Goal: Task Accomplishment & Management: Manage account settings

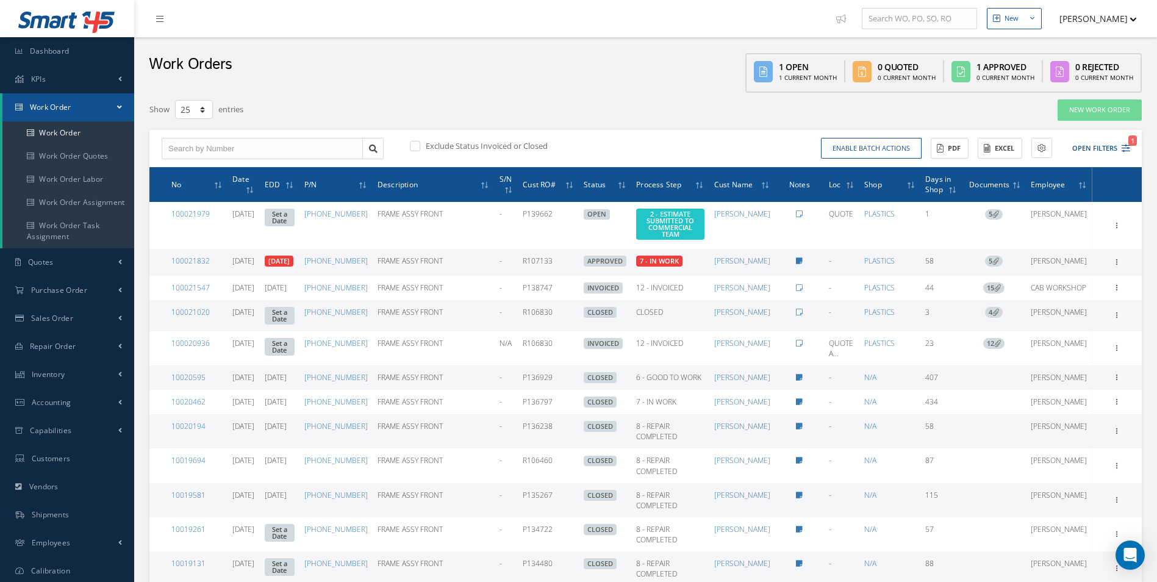
select select "25"
click at [1128, 145] on icon "1" at bounding box center [1126, 148] width 9 height 9
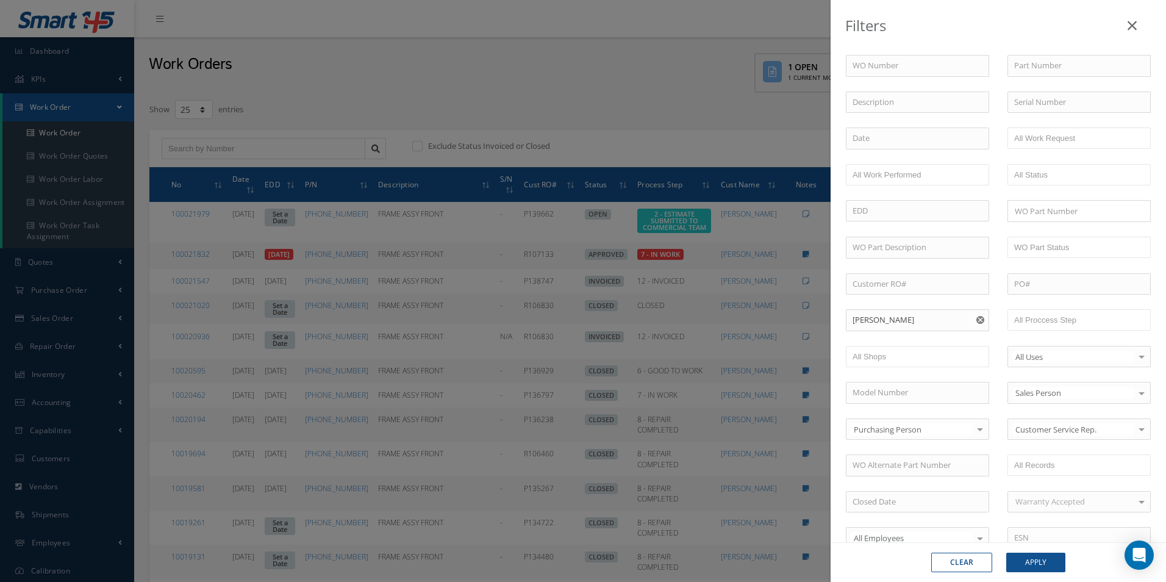
click at [976, 321] on use "Reset" at bounding box center [980, 320] width 8 height 8
click at [886, 325] on input "text" at bounding box center [917, 320] width 143 height 22
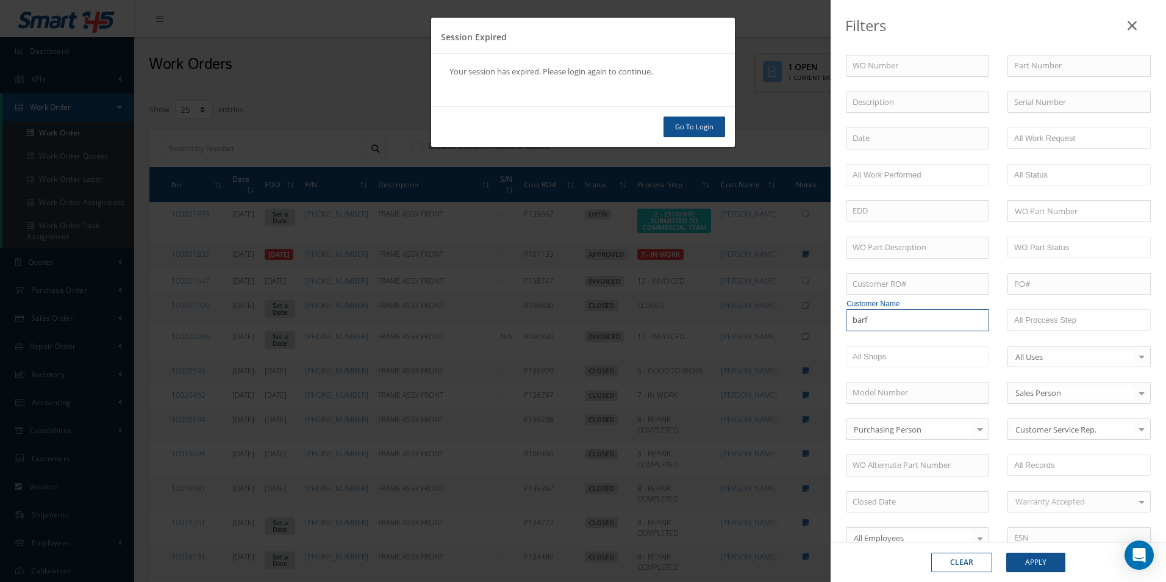
type input "barf"
click at [702, 126] on link "Go To Login" at bounding box center [695, 126] width 62 height 21
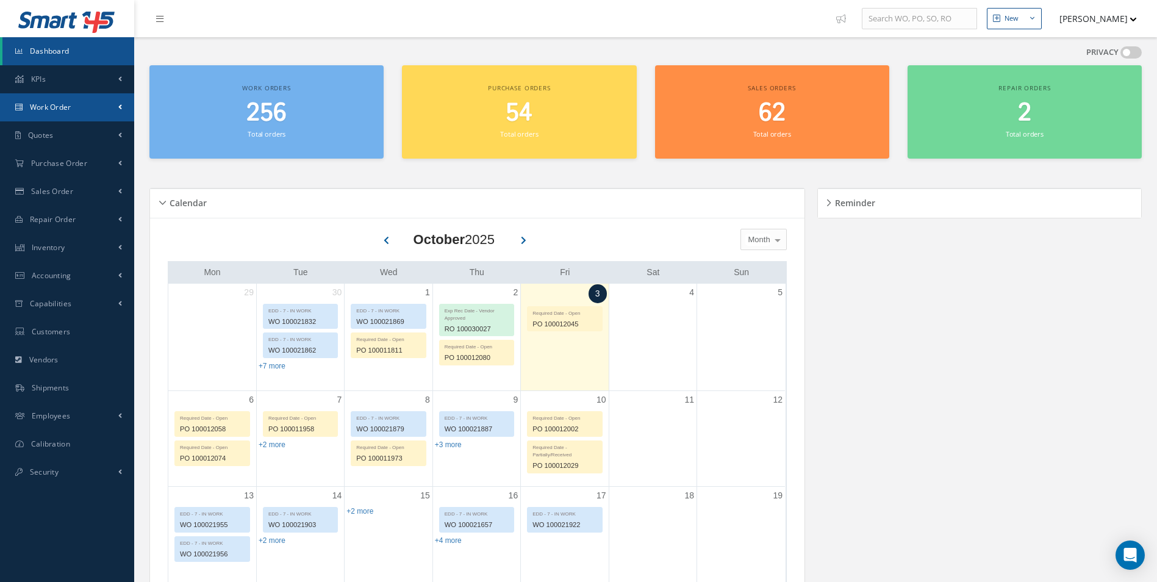
click at [59, 105] on span "Work Order" at bounding box center [50, 107] width 41 height 10
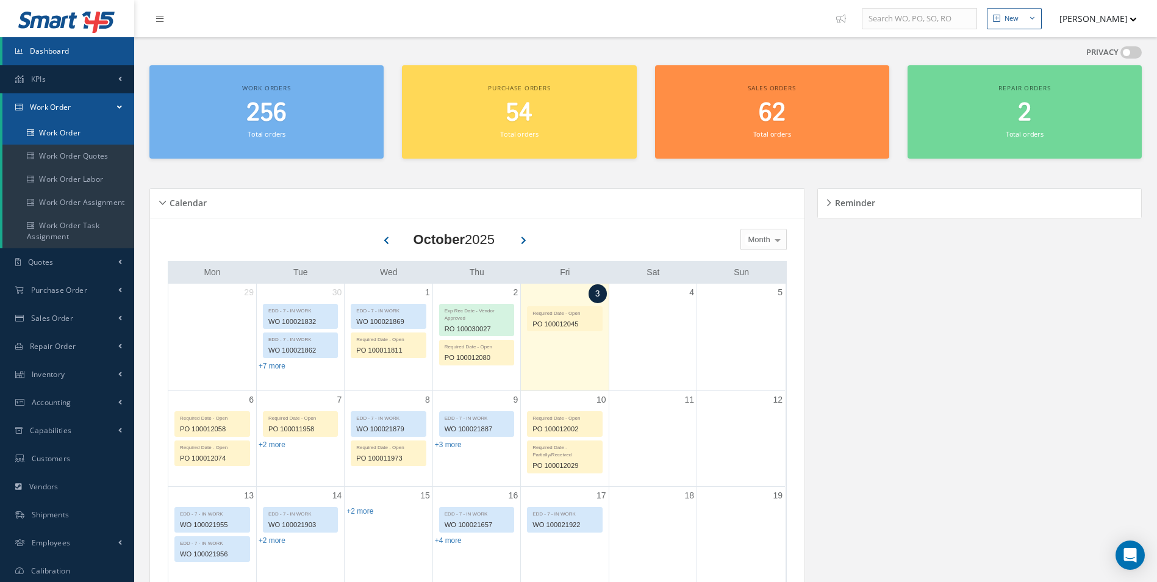
click at [62, 131] on link "Work Order" at bounding box center [68, 132] width 132 height 23
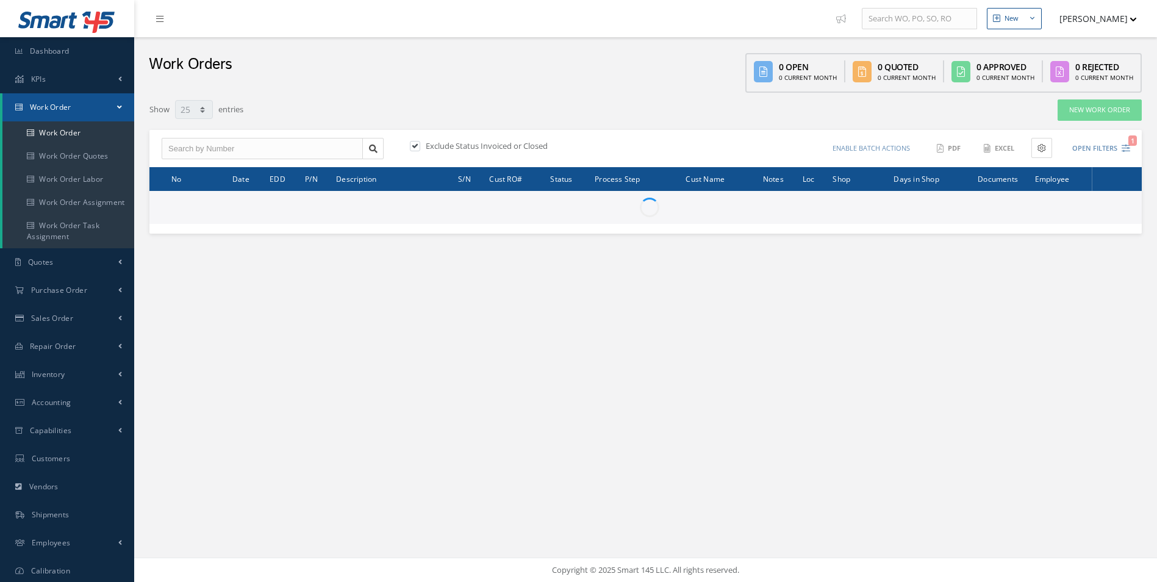
select select "25"
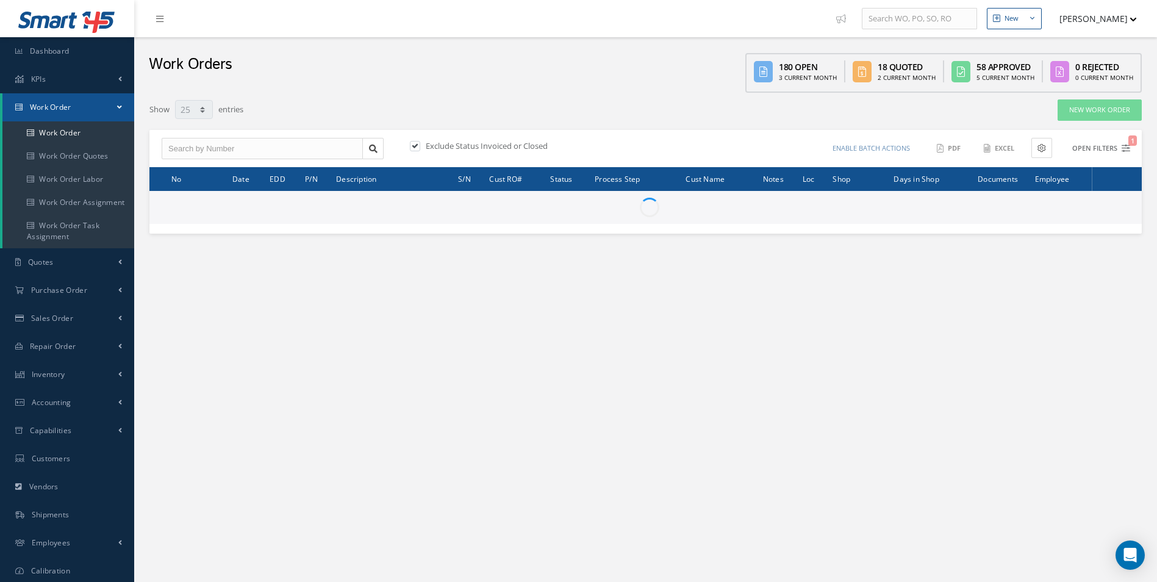
type input "All Work Request"
type input "All Work Performed"
type input "All Status"
type input "WO Part Status"
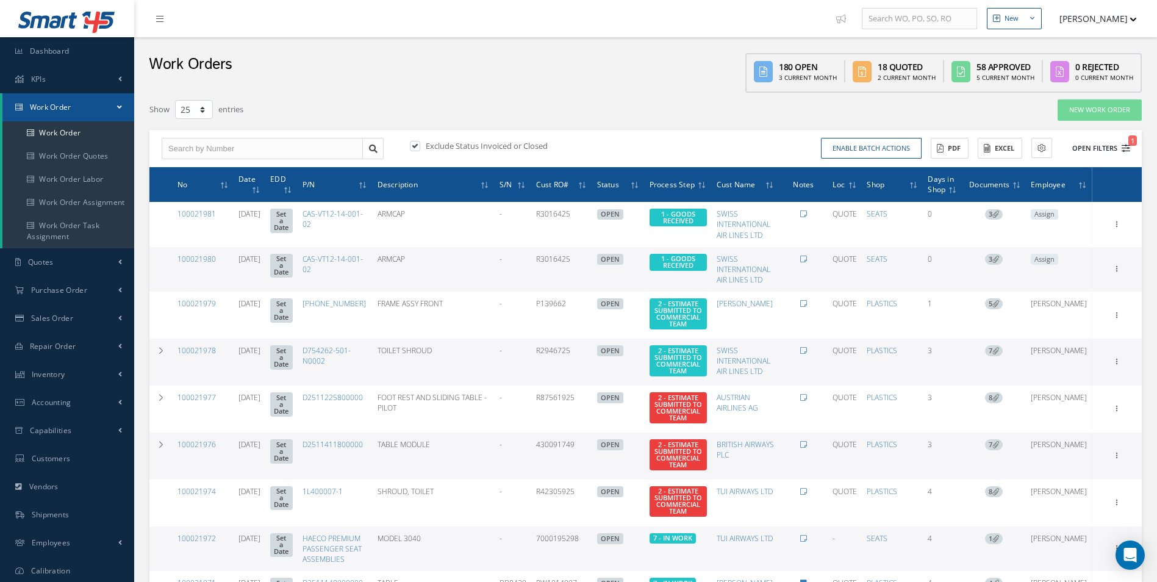
click at [1126, 148] on icon "1" at bounding box center [1126, 148] width 9 height 9
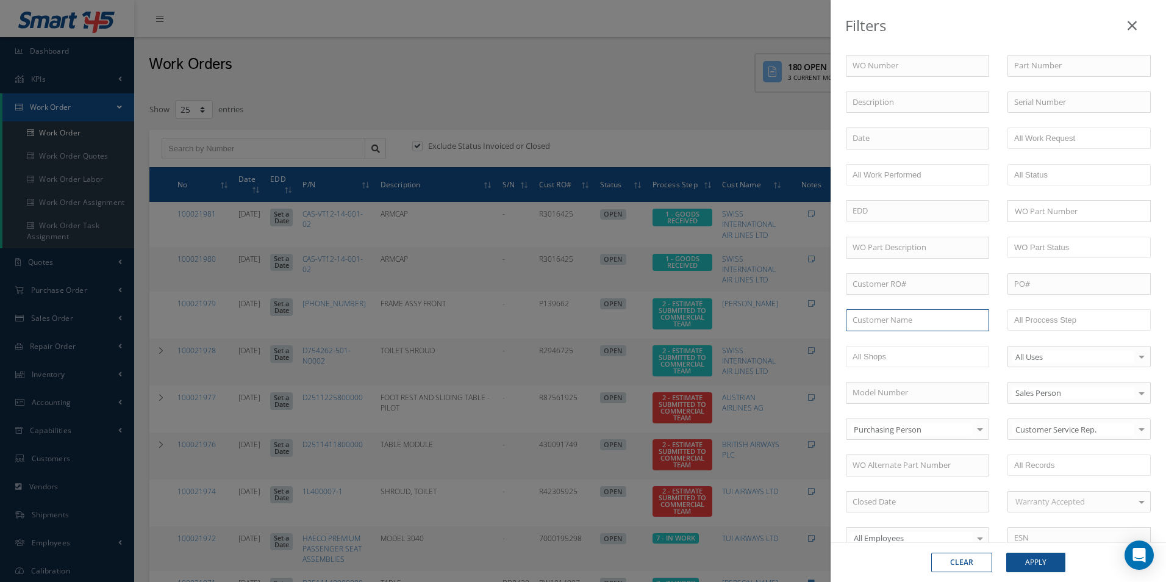
click at [876, 320] on input "text" at bounding box center [917, 320] width 143 height 22
click at [889, 340] on span "[PERSON_NAME] INC" at bounding box center [891, 341] width 77 height 11
type input "[PERSON_NAME] INC"
click at [1048, 565] on button "Apply" at bounding box center [1035, 563] width 59 height 20
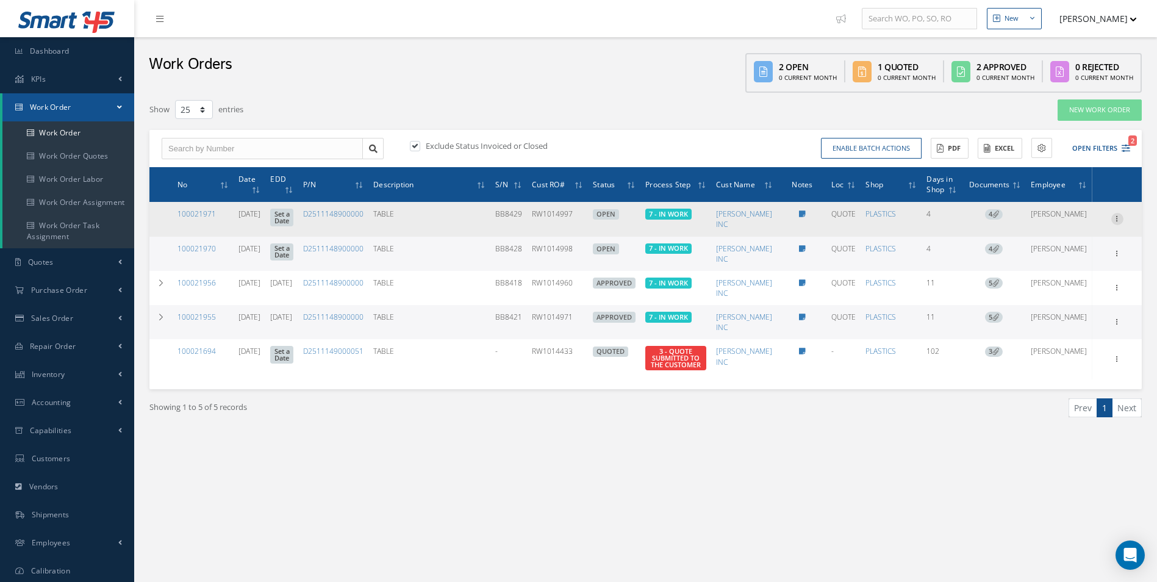
click at [1115, 220] on icon at bounding box center [1117, 218] width 12 height 10
click at [1058, 309] on link "Documents" at bounding box center [1061, 306] width 96 height 16
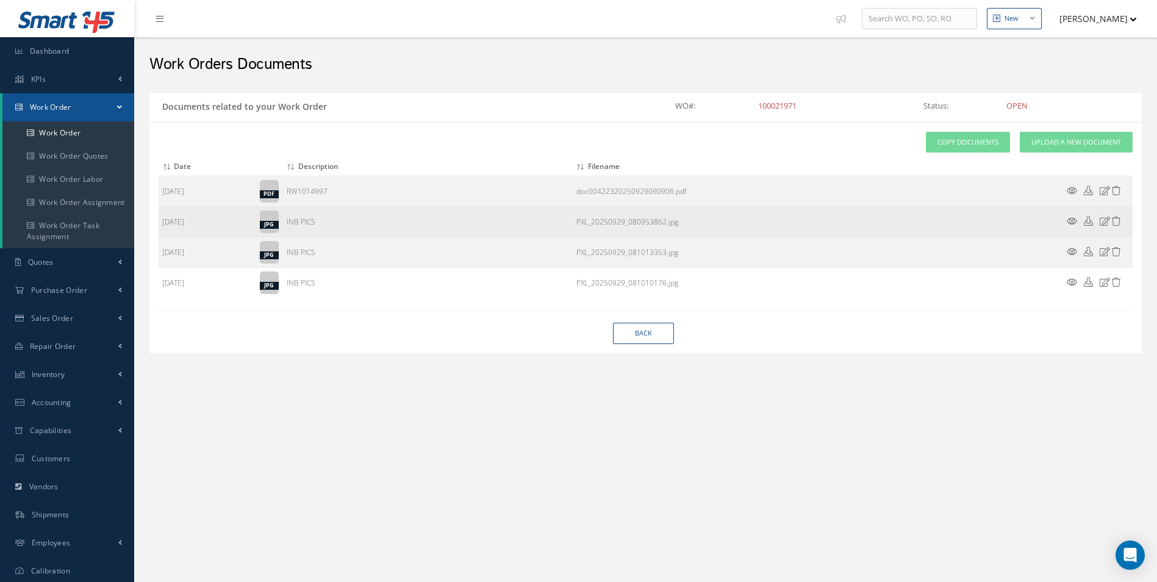
click at [1067, 221] on icon at bounding box center [1072, 221] width 10 height 9
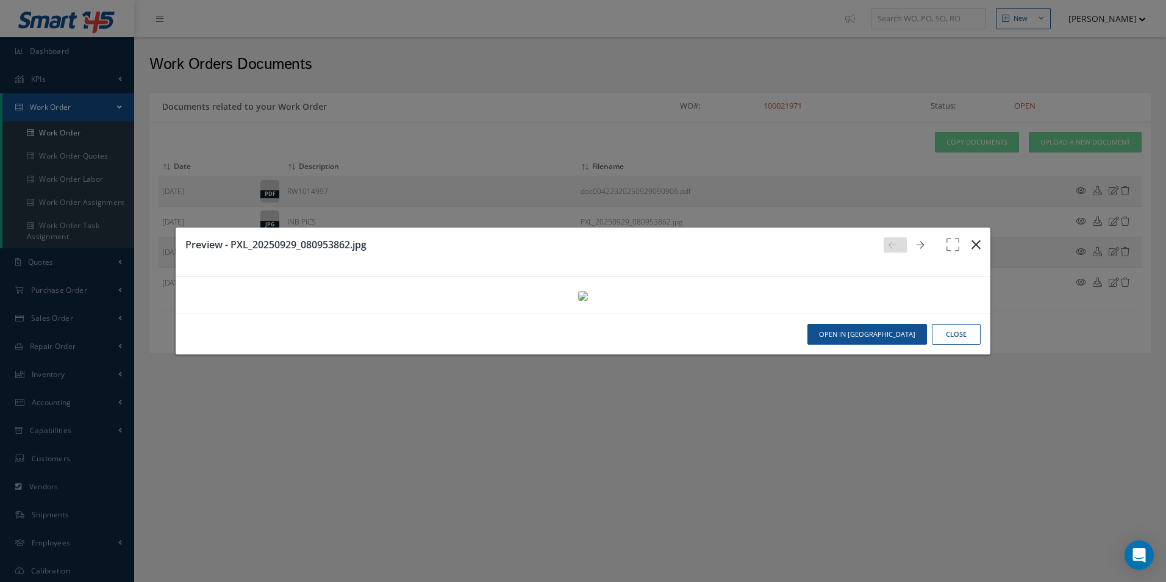
click at [973, 237] on icon "button" at bounding box center [976, 244] width 9 height 15
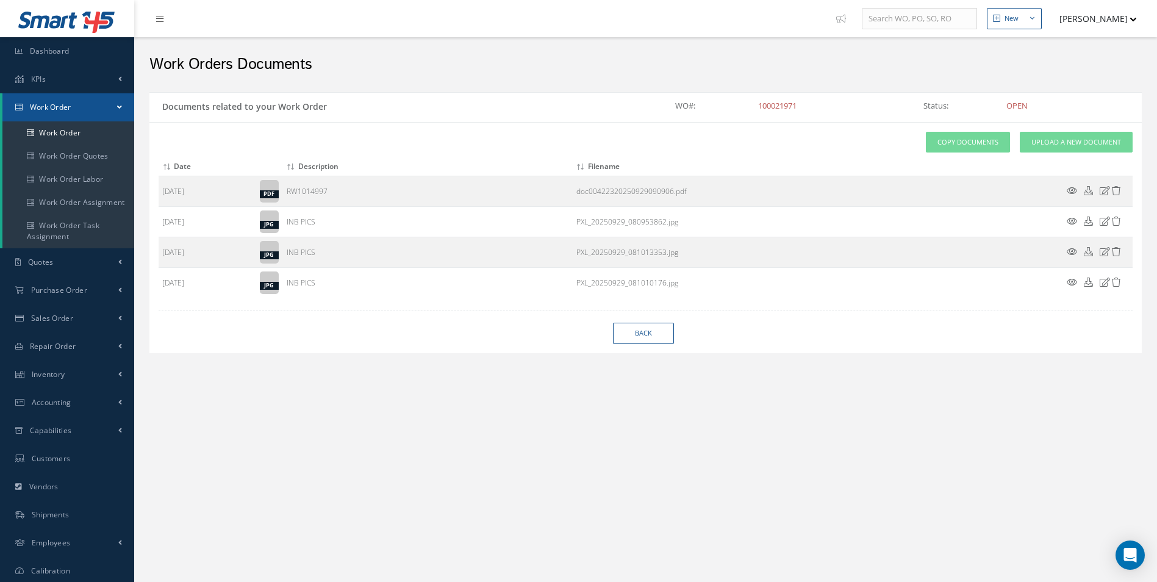
select select "25"
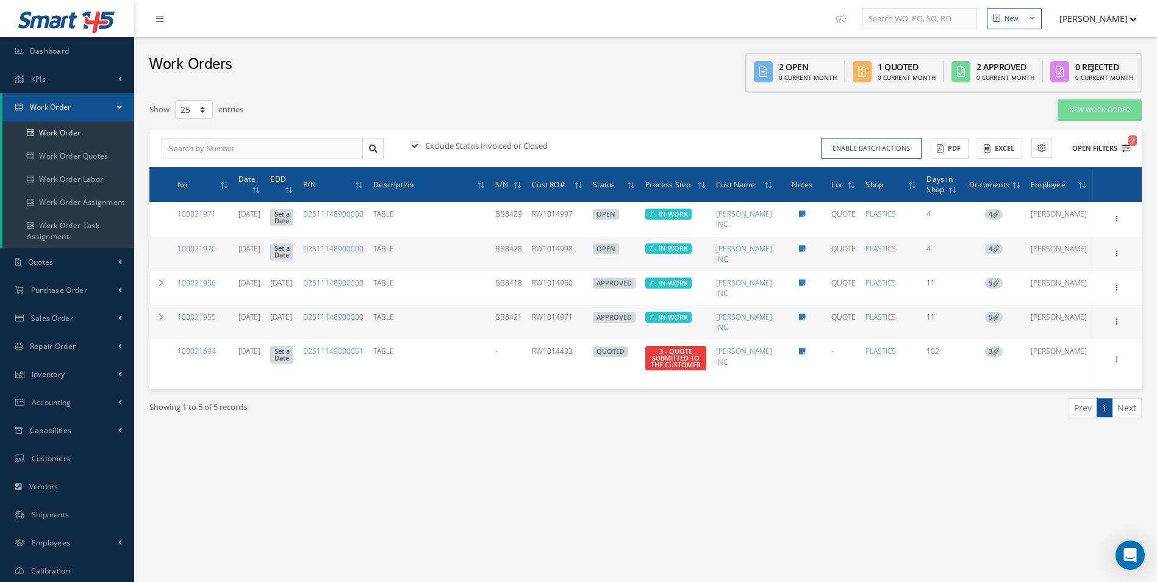
click at [1127, 144] on icon "2" at bounding box center [1126, 148] width 9 height 9
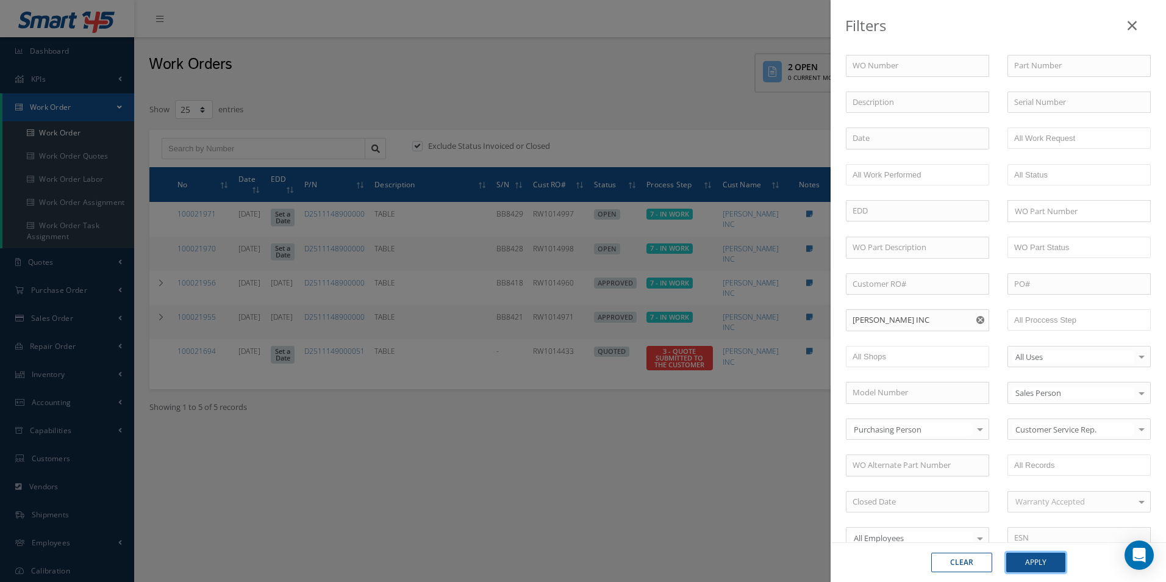
click at [1041, 555] on button "Apply" at bounding box center [1035, 563] width 59 height 20
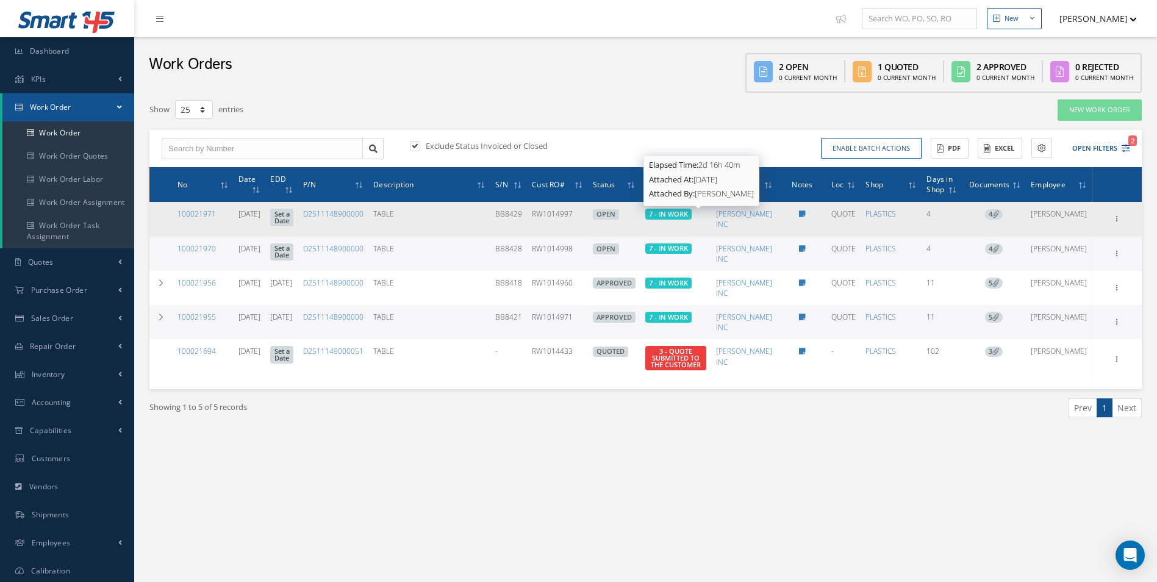
click at [688, 211] on span "7 - IN WORK" at bounding box center [668, 213] width 39 height 9
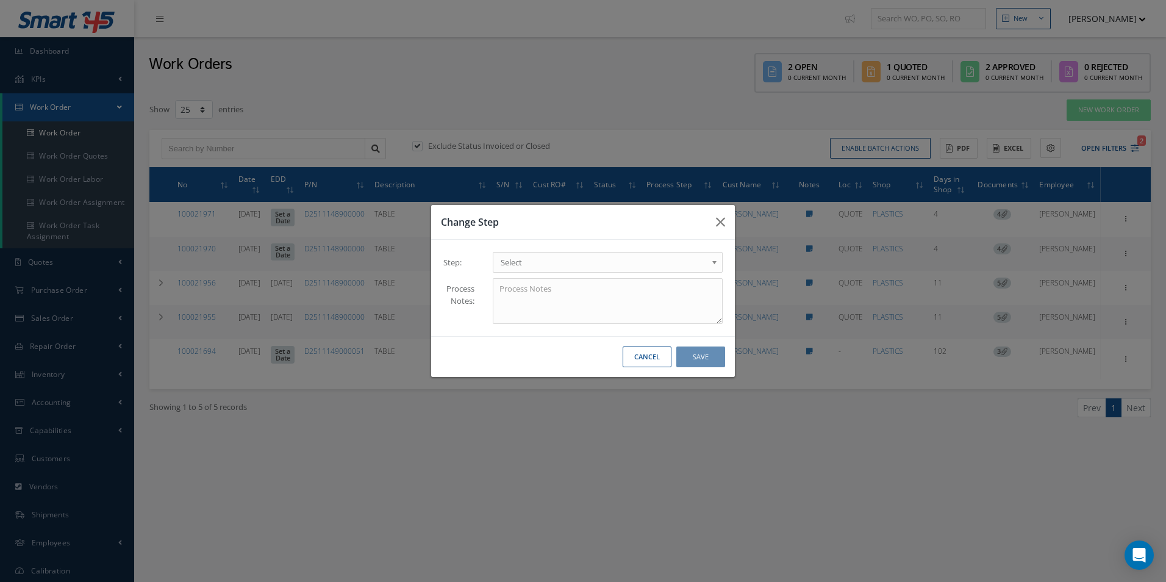
click at [716, 260] on b at bounding box center [716, 266] width 11 height 20
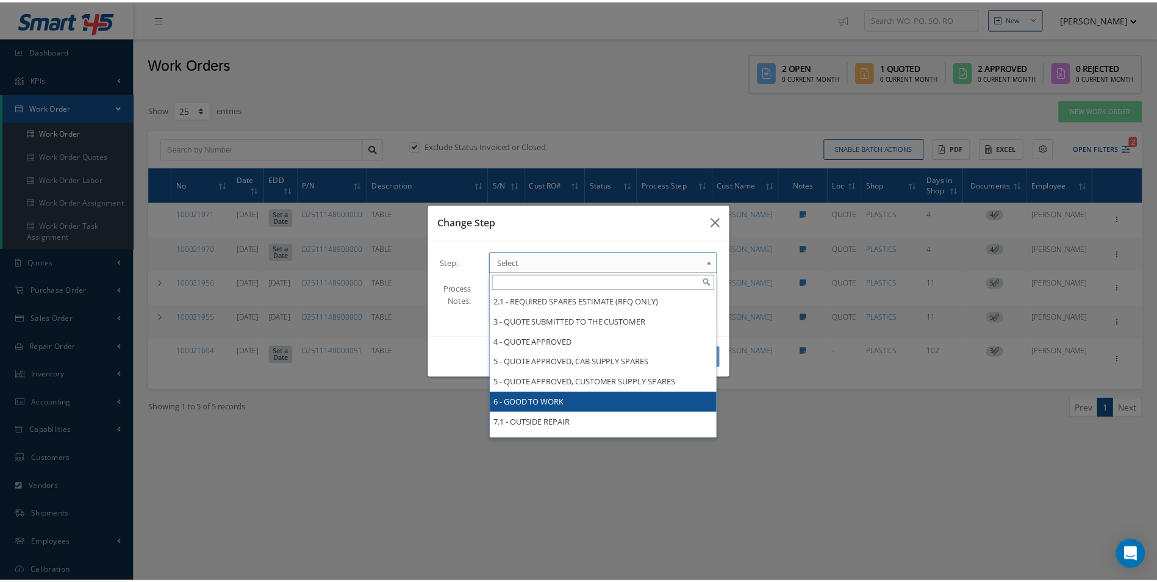
scroll to position [122, 0]
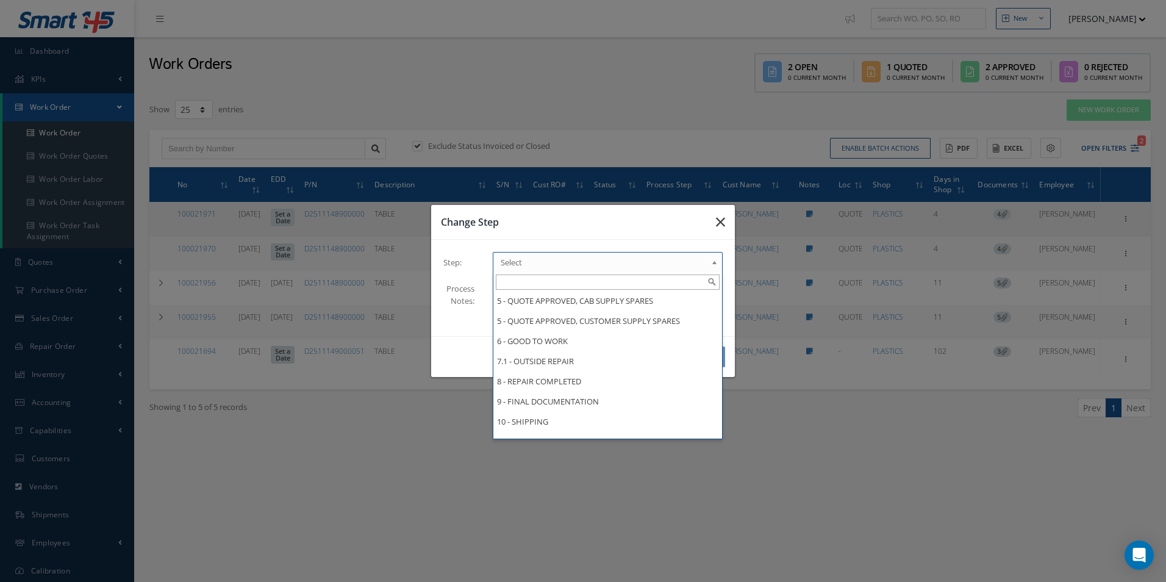
click at [727, 219] on button "button" at bounding box center [720, 222] width 29 height 34
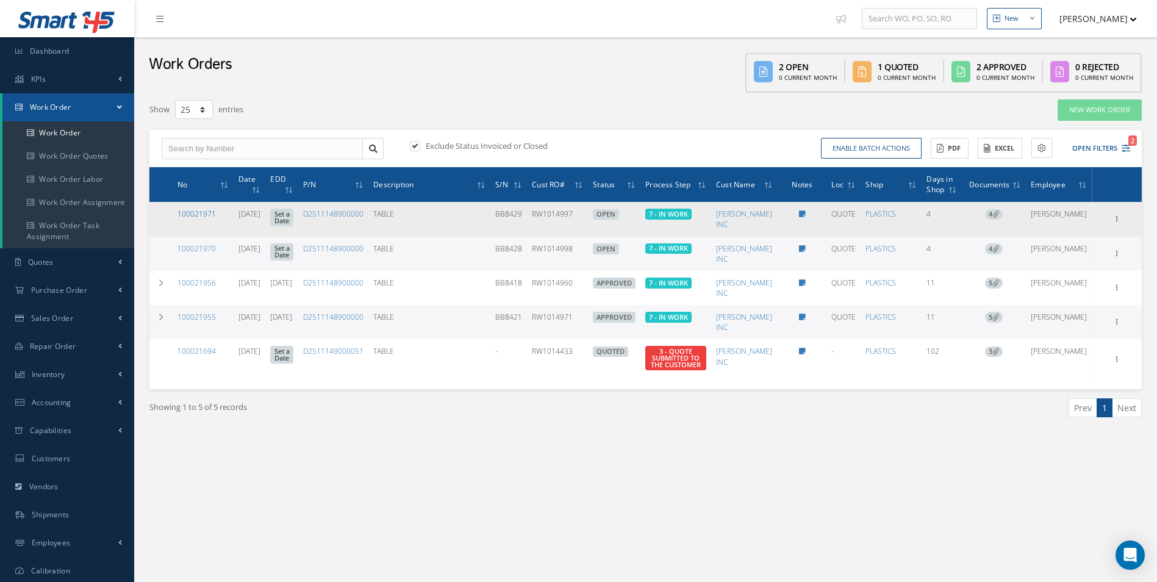
click at [193, 213] on link "100021971" at bounding box center [196, 214] width 38 height 10
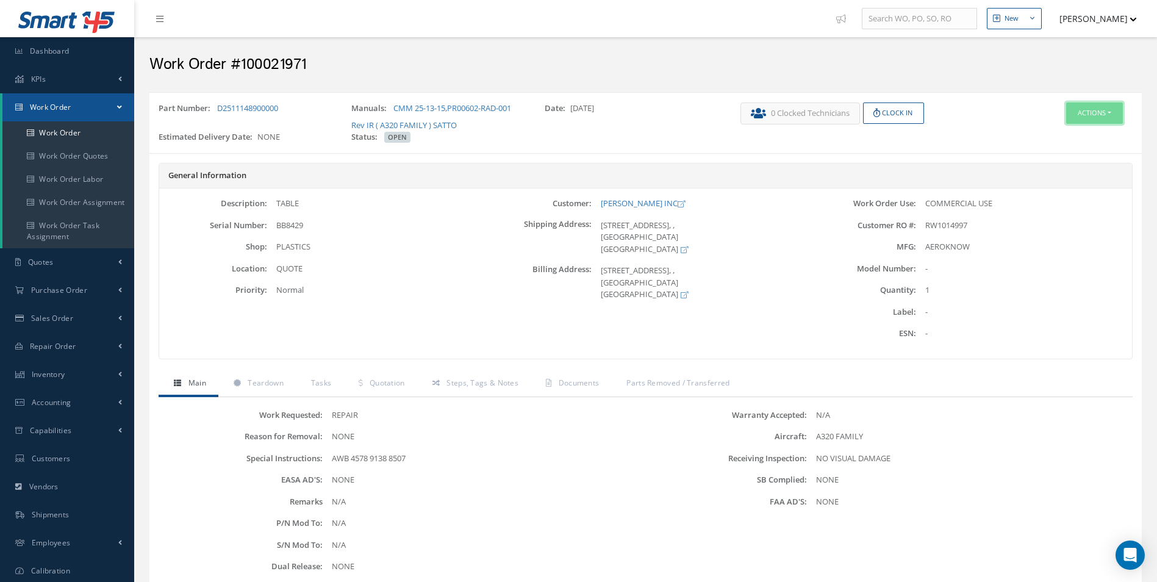
click at [1088, 113] on button "Actions" at bounding box center [1094, 112] width 57 height 21
click at [1074, 135] on link "Edit" at bounding box center [1076, 136] width 98 height 16
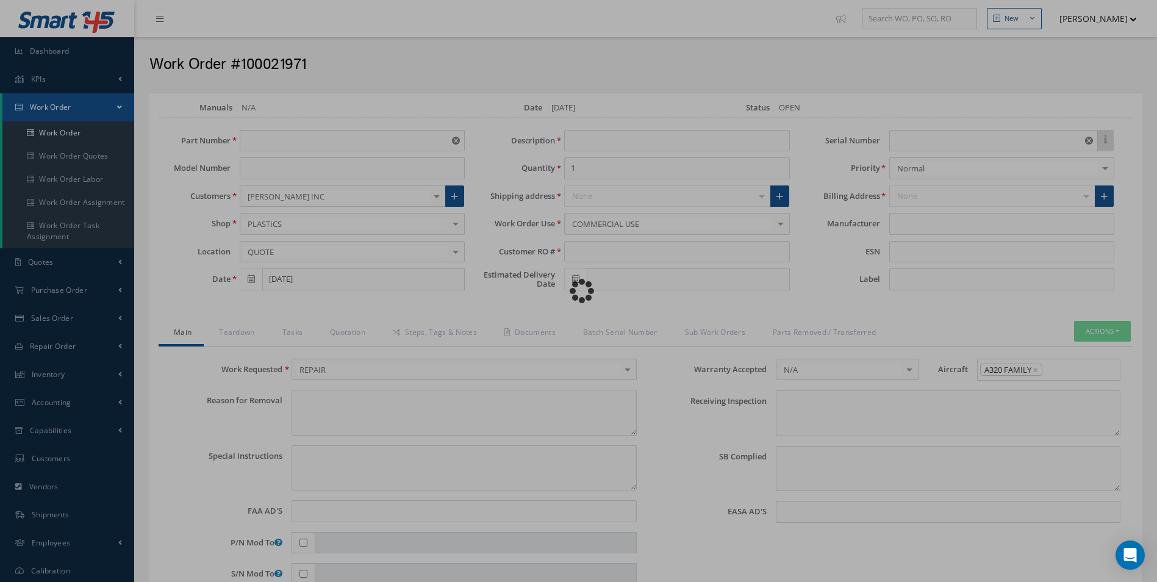
type input "D2511148900000"
type input "[DATE]"
type input "TABLE"
type input "RW1014997"
type input "BB8429"
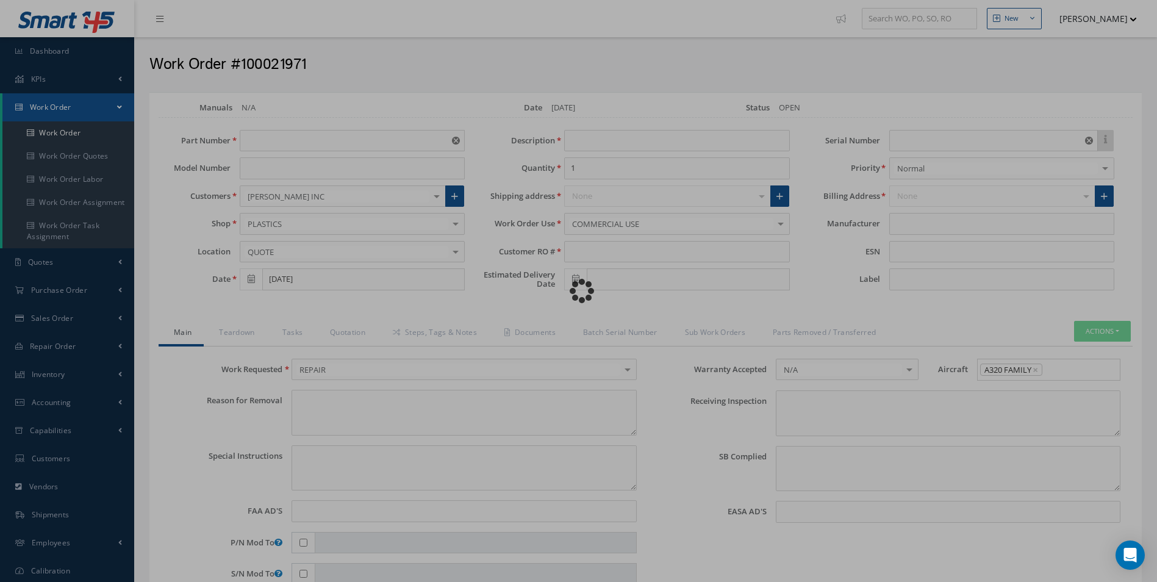
type textarea "NONE"
type textarea "AWB 4578 9138 8507"
type input "NONE"
type textarea "NO VISUAL DAMAGE"
type textarea "NONE"
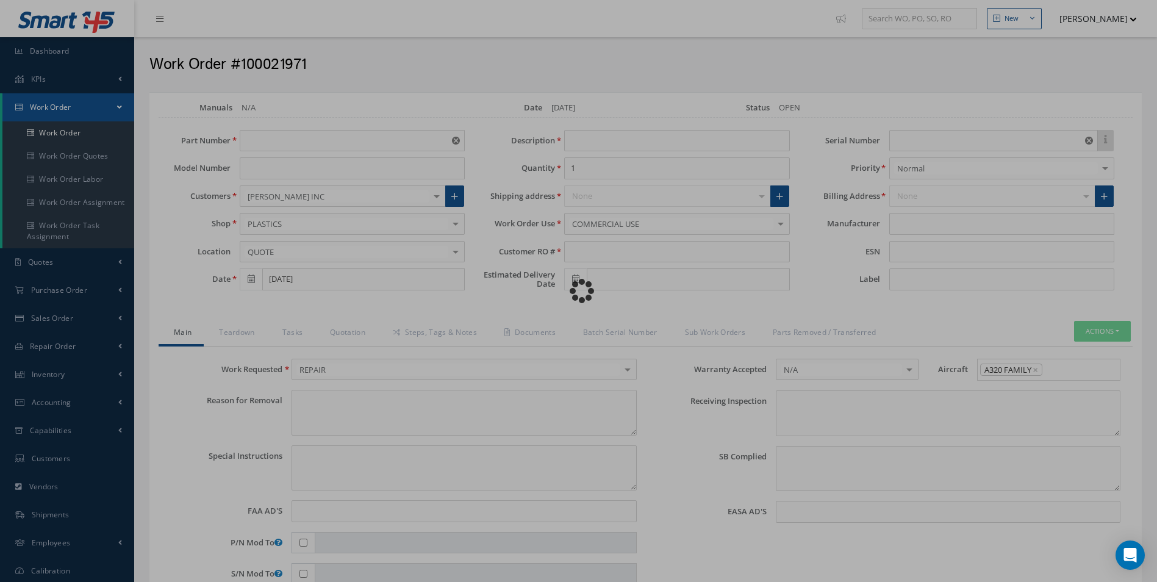
type input "NONE"
type input "AEROKNOW"
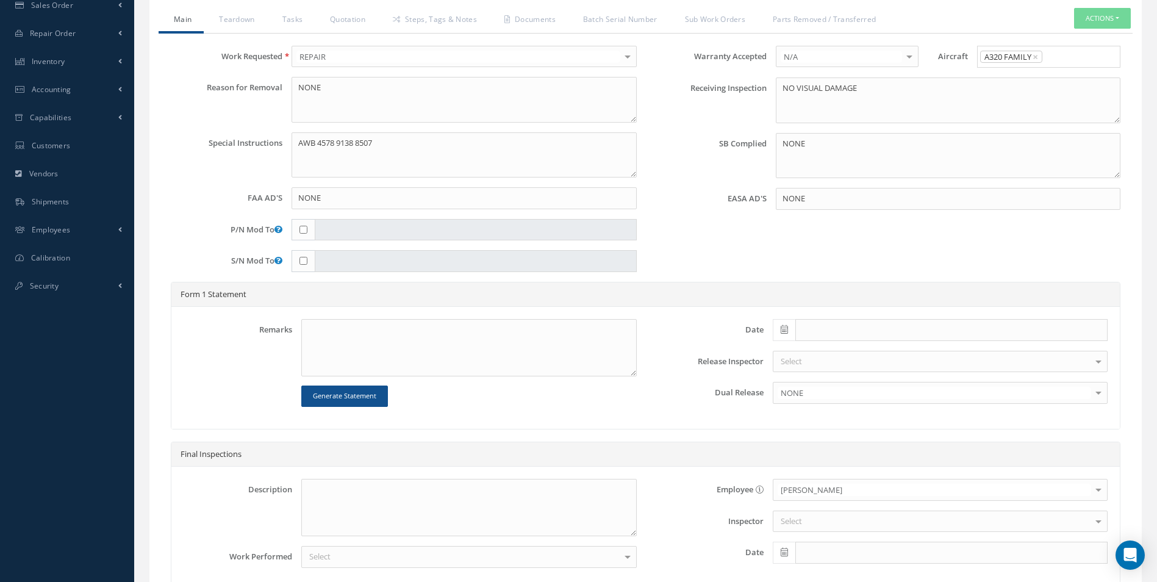
scroll to position [366, 0]
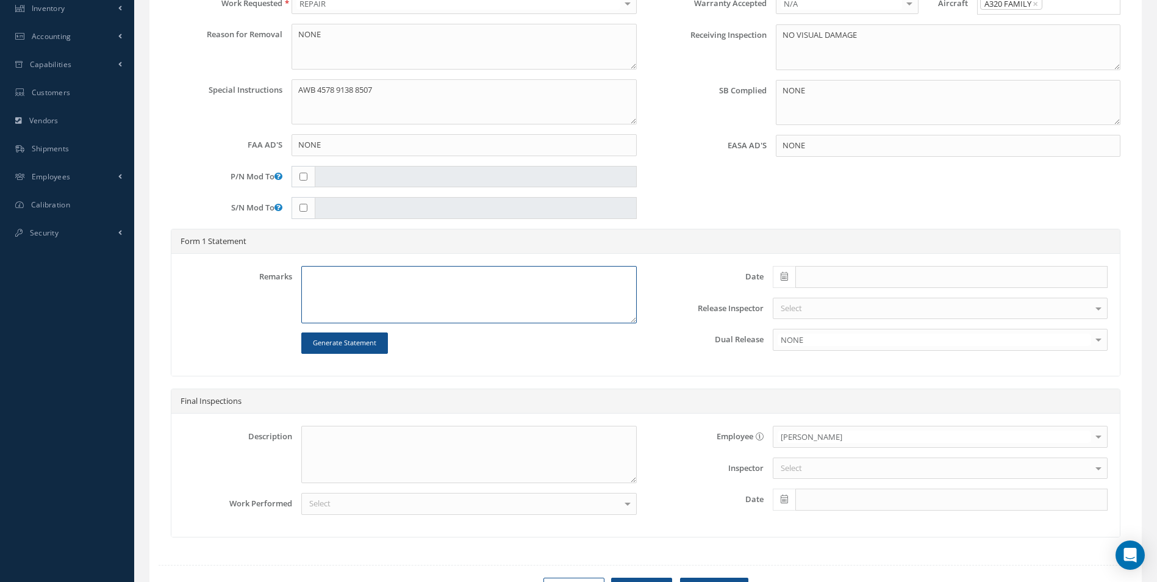
click at [311, 279] on textarea at bounding box center [468, 294] width 335 height 57
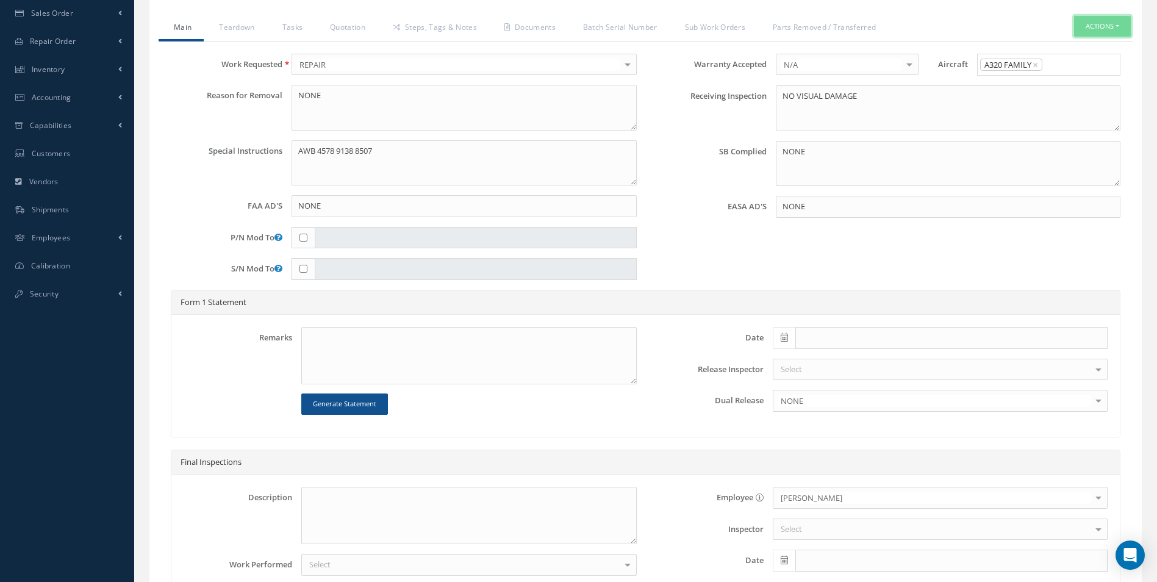
click at [1100, 26] on button "Actions" at bounding box center [1102, 26] width 57 height 21
click at [1079, 63] on link "Standard Write Ups" at bounding box center [1084, 63] width 98 height 16
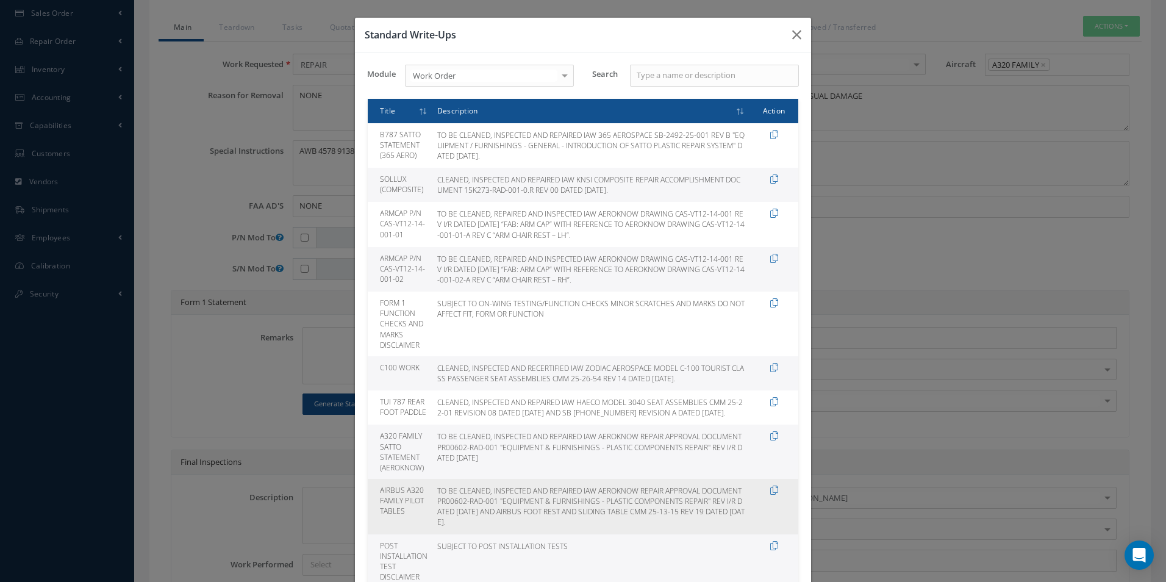
drag, startPoint x: 434, startPoint y: 499, endPoint x: 499, endPoint y: 528, distance: 71.0
click at [499, 528] on td "TO BE CLEANED, INSPECTED AND REPAIRED IAW AEROKNOW REPAIR APPROVAL DOCUMENT PR0…" at bounding box center [590, 506] width 317 height 55
drag, startPoint x: 499, startPoint y: 528, endPoint x: 481, endPoint y: 521, distance: 19.5
copy td "TO BE CLEANED, INSPECTED AND REPAIRED IAW AEROKNOW REPAIR APPROVAL DOCUMENT PR0…"
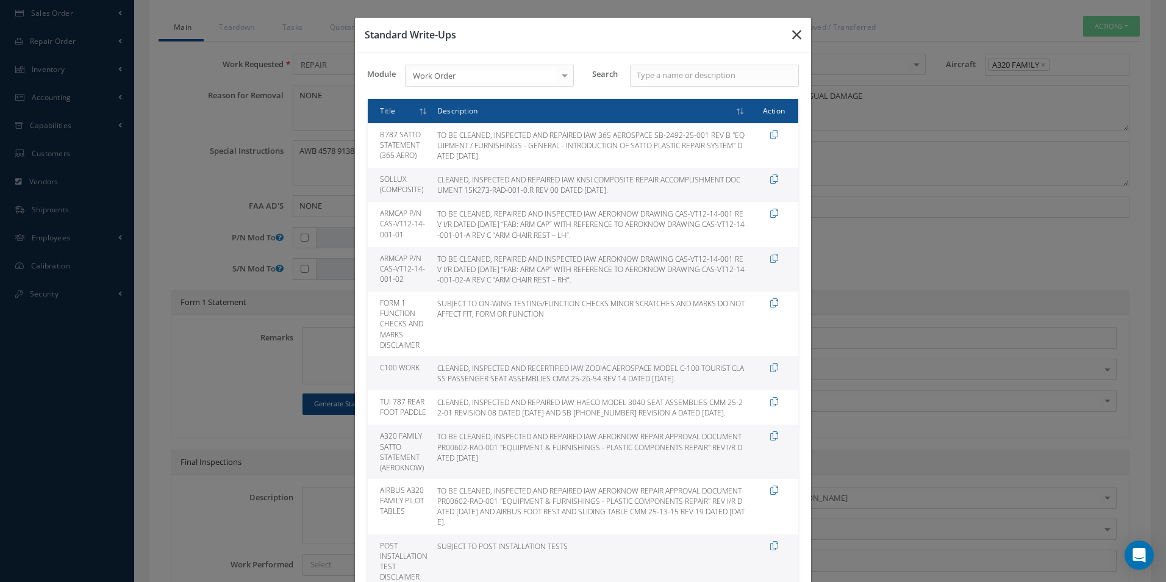
click at [796, 34] on icon "button" at bounding box center [796, 34] width 9 height 15
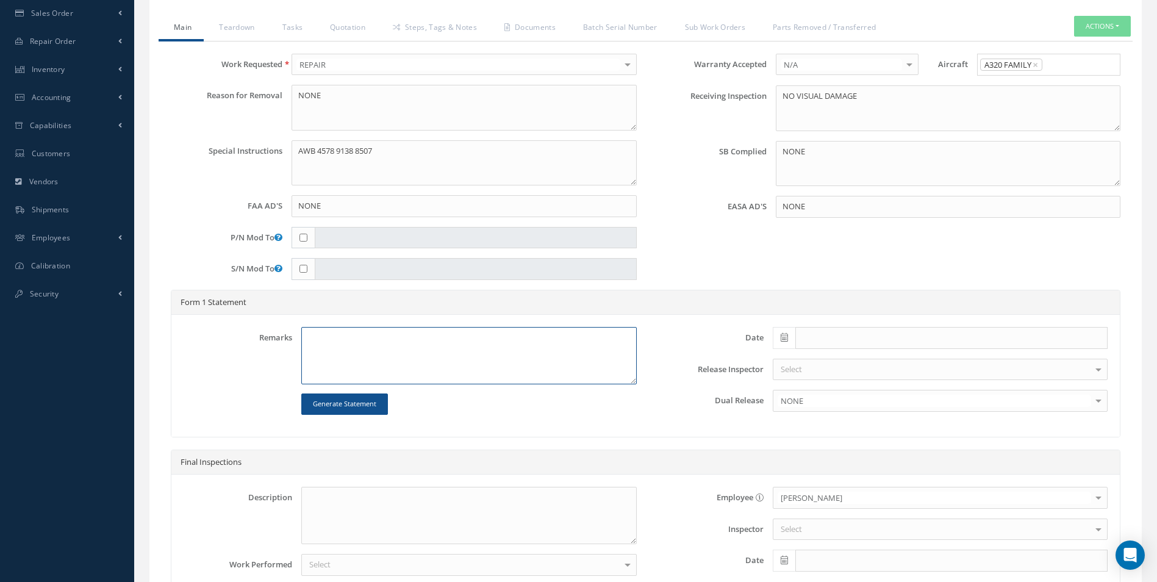
click at [306, 338] on textarea at bounding box center [468, 355] width 335 height 57
paste textarea "TO BE CLEANED, INSPECTED AND REPAIRED IAW AEROKNOW REPAIR APPROVAL DOCUMENT PR0…"
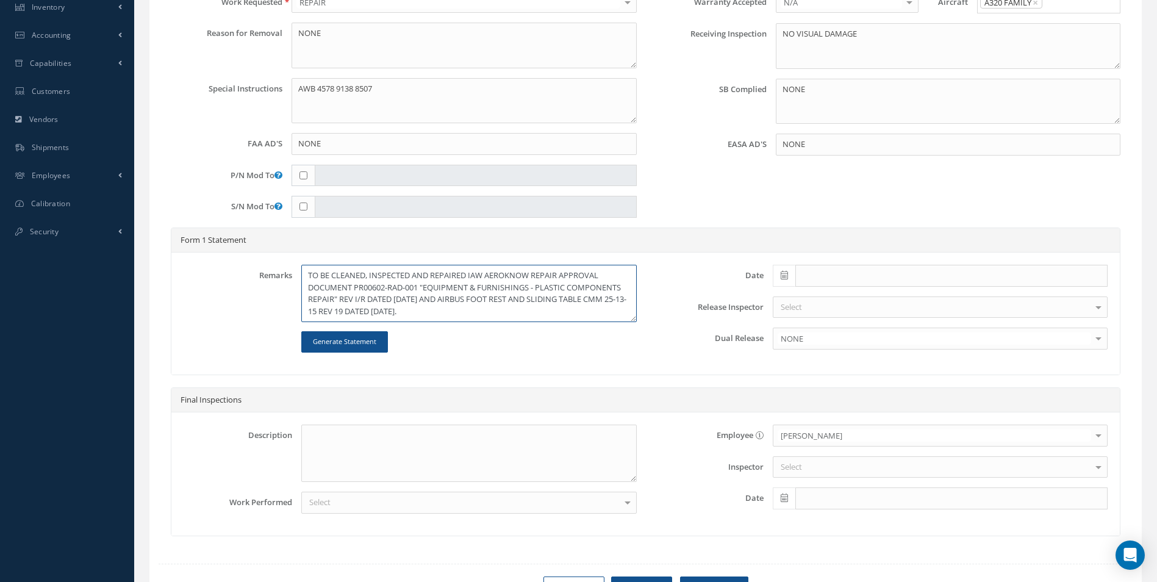
scroll to position [427, 0]
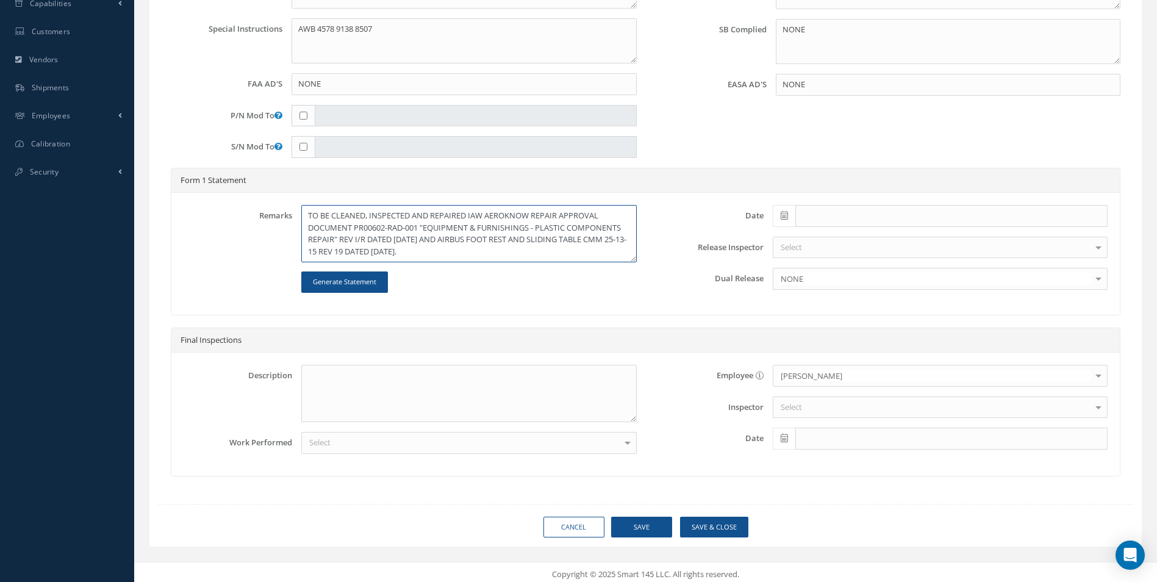
type textarea "TO BE CLEANED, INSPECTED AND REPAIRED IAW AEROKNOW REPAIR APPROVAL DOCUMENT PR0…"
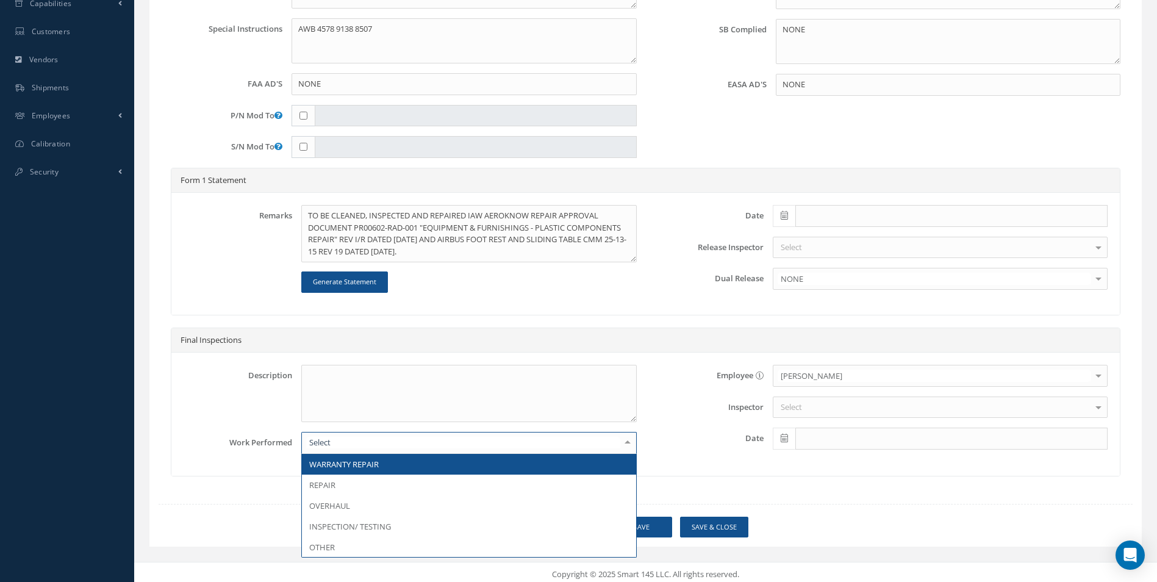
click at [627, 443] on div at bounding box center [627, 442] width 17 height 20
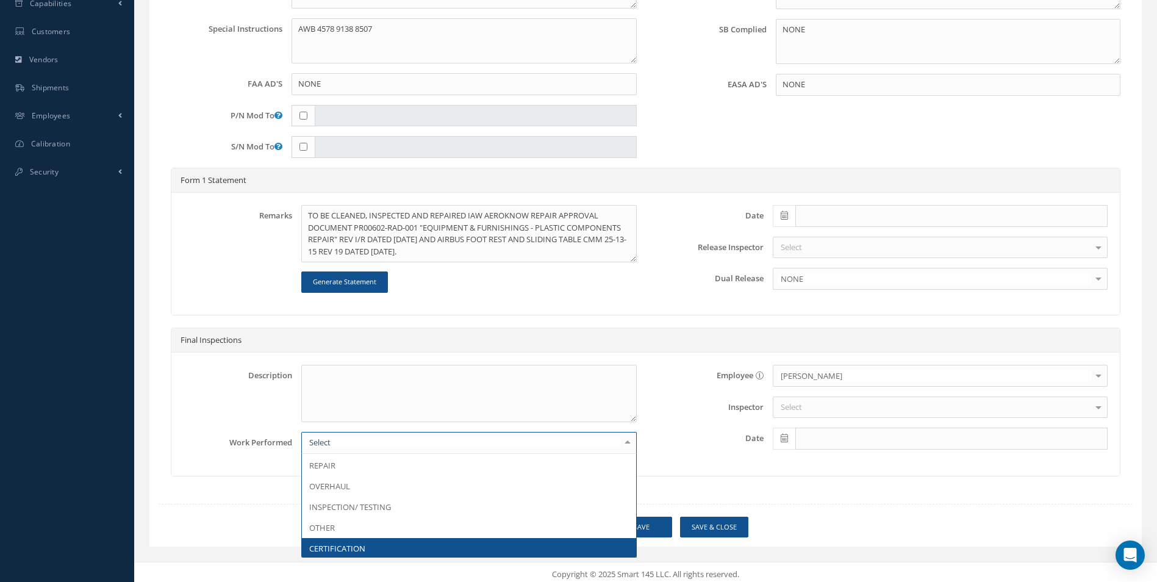
scroll to position [0, 0]
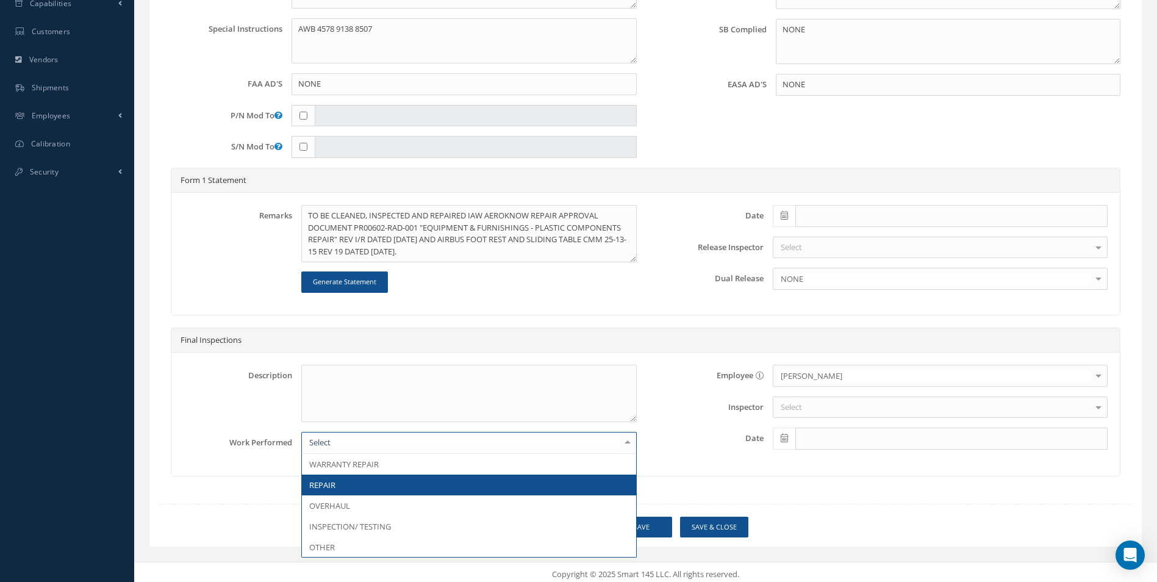
click at [352, 486] on span "REPAIR" at bounding box center [469, 484] width 334 height 21
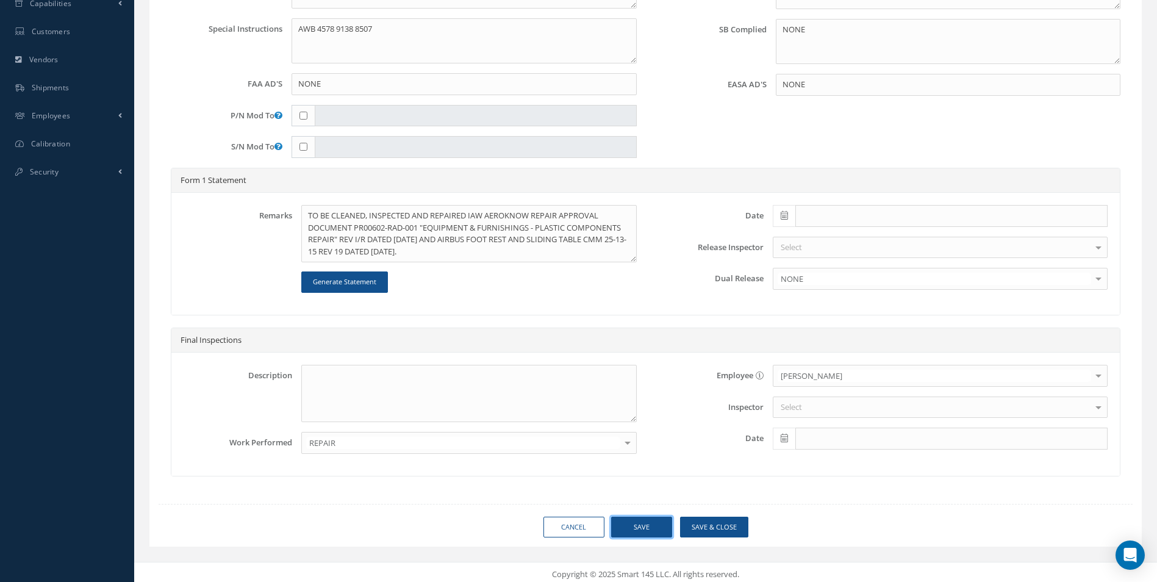
click at [653, 525] on button "Save" at bounding box center [641, 527] width 61 height 21
type input "AEROKNOW"
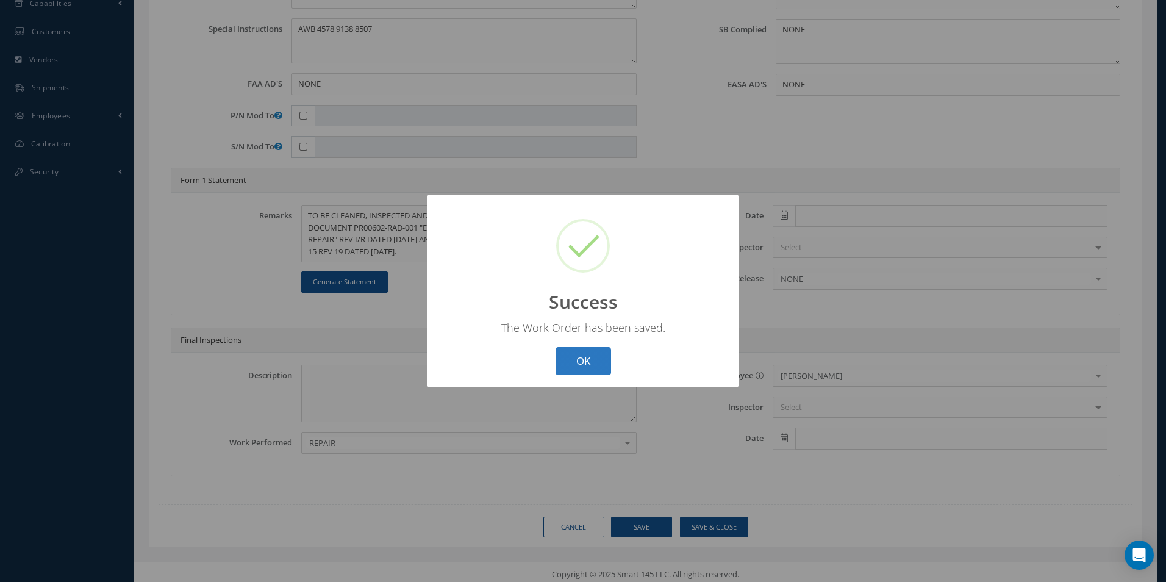
click at [585, 353] on button "OK" at bounding box center [583, 361] width 55 height 29
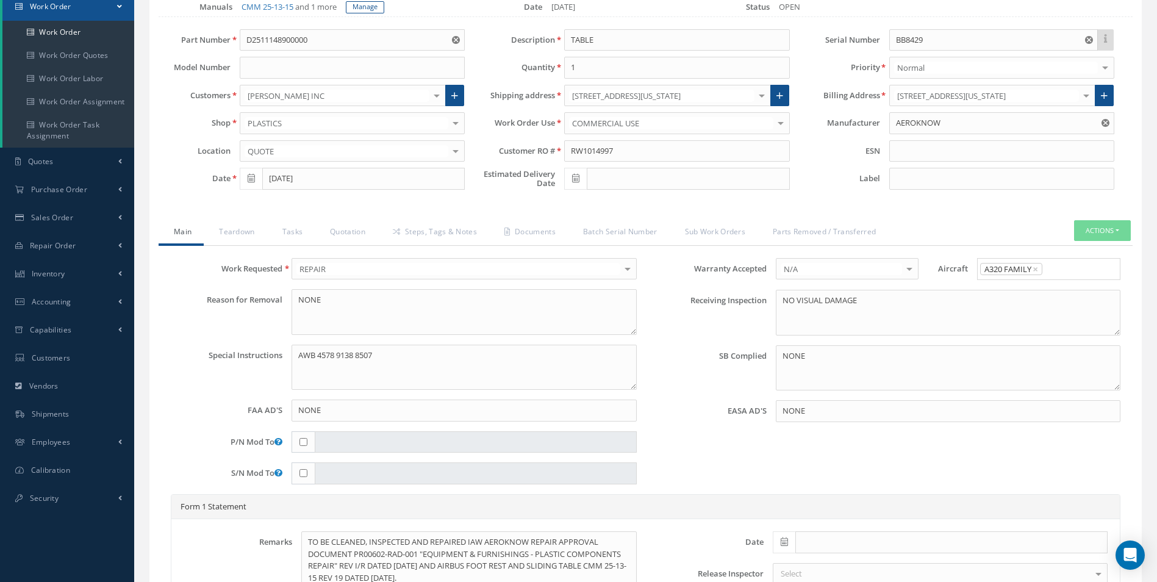
scroll to position [122, 0]
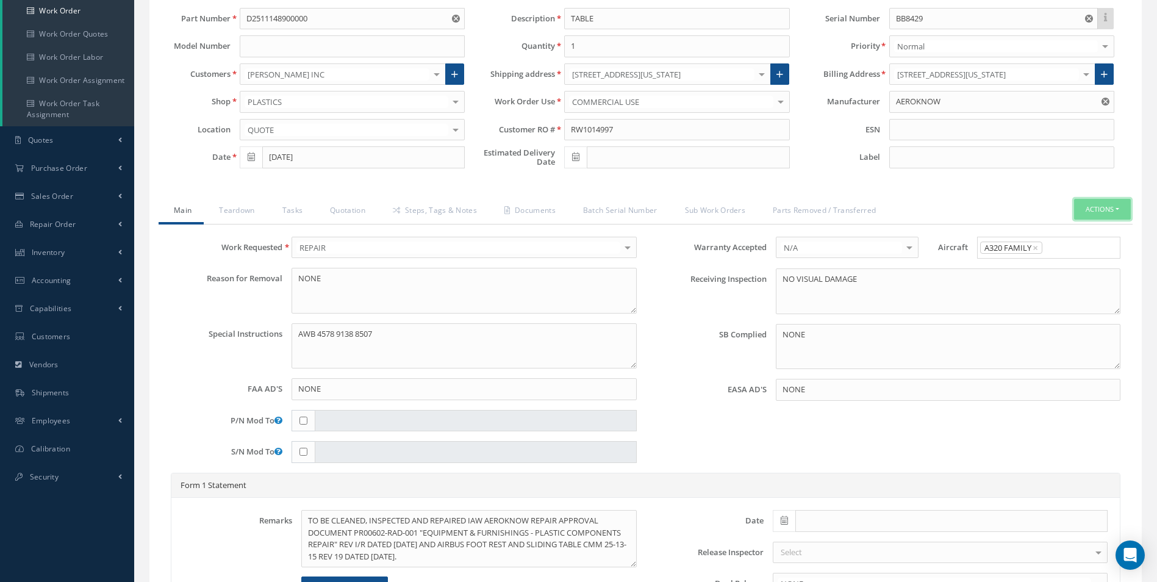
click at [1108, 212] on button "Actions" at bounding box center [1102, 209] width 57 height 21
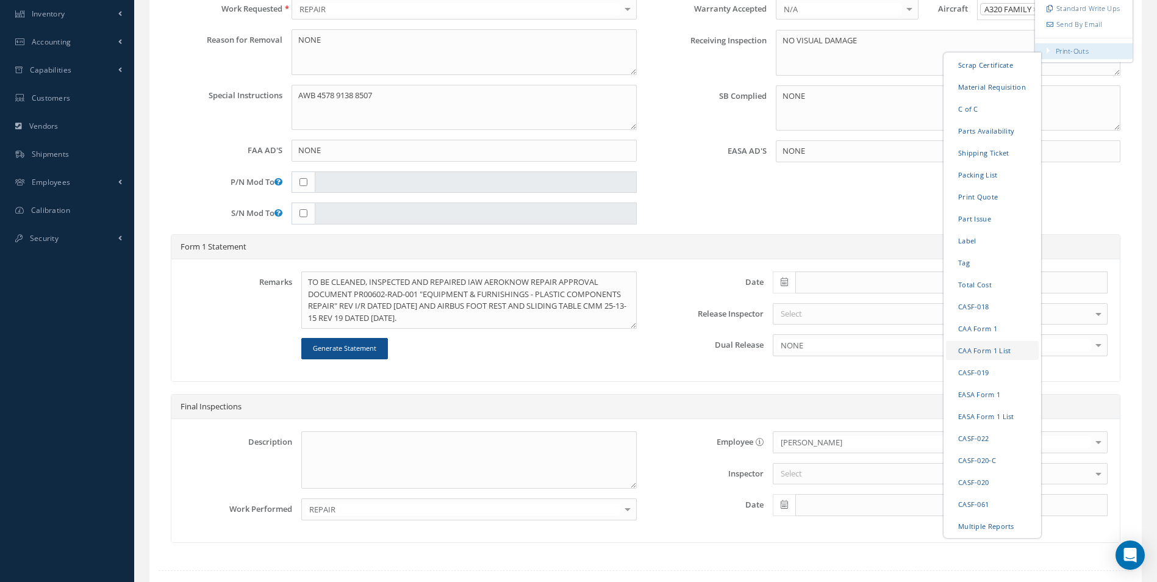
scroll to position [366, 0]
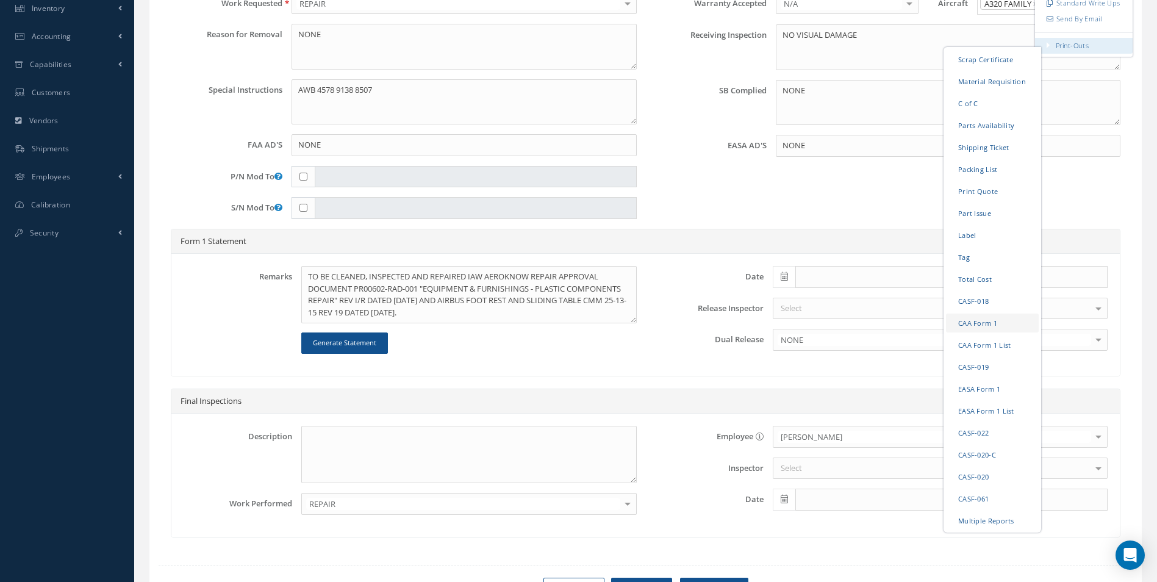
click at [979, 317] on link "CAA Form 1" at bounding box center [992, 322] width 93 height 19
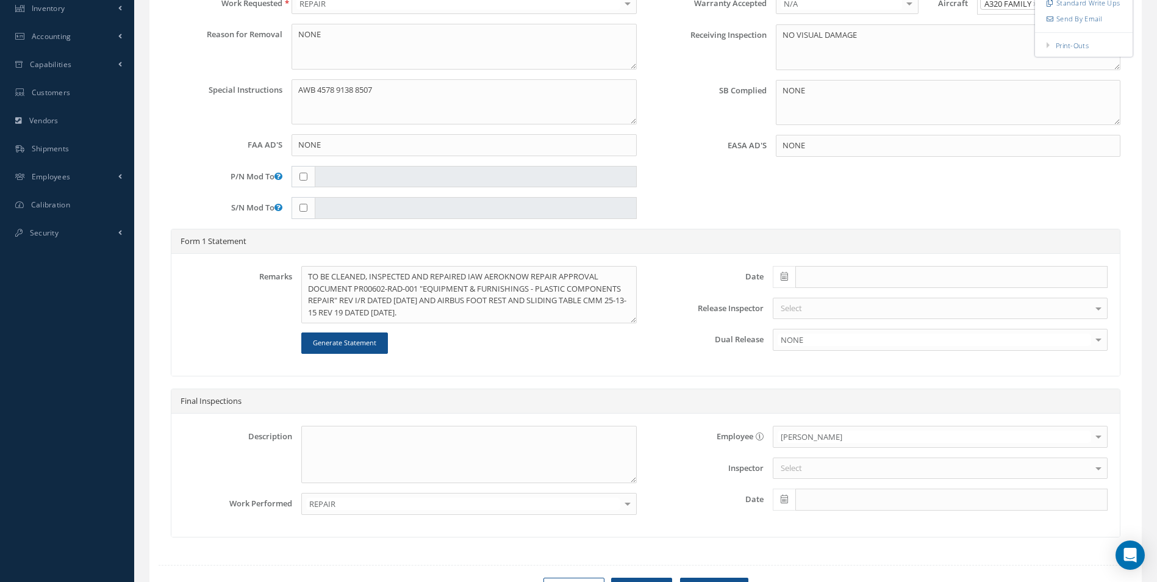
click at [1098, 340] on div at bounding box center [1098, 339] width 17 height 20
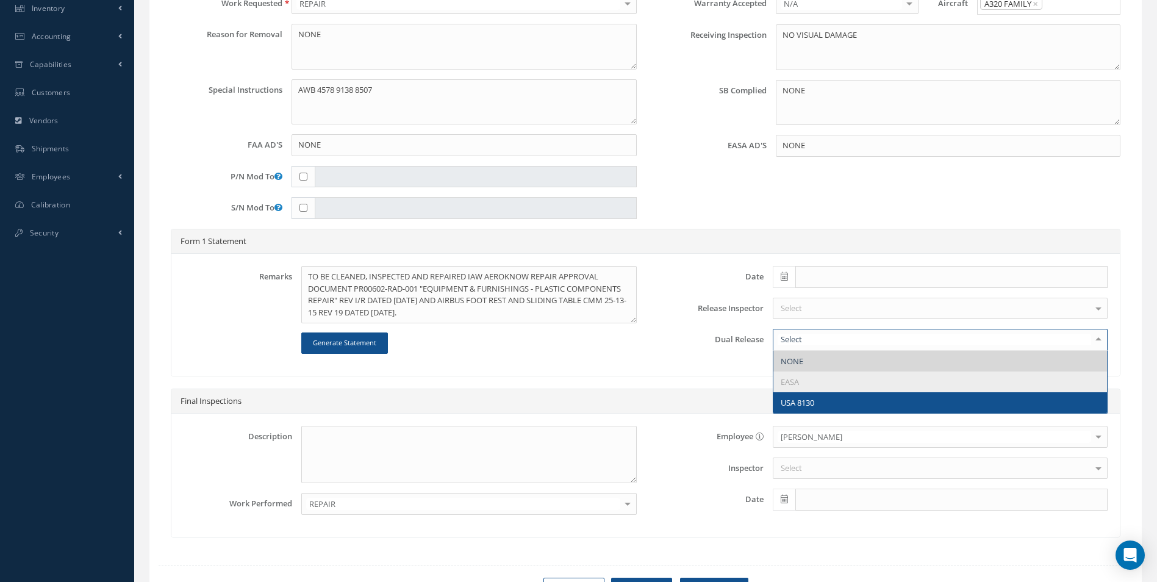
click at [962, 409] on span "USA 8130" at bounding box center [940, 402] width 334 height 21
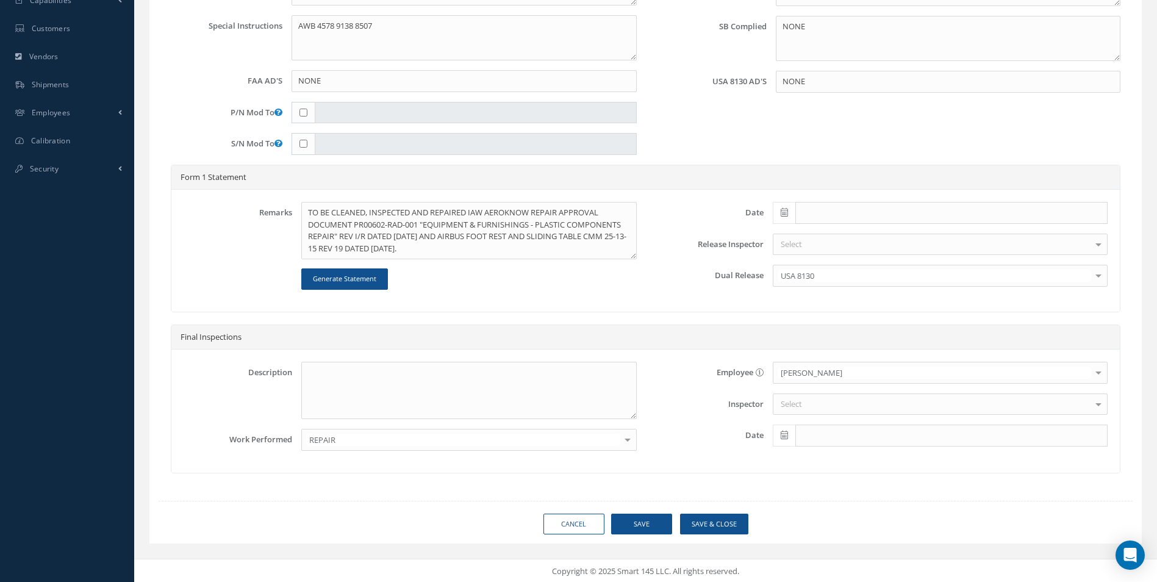
scroll to position [431, 0]
click at [633, 524] on button "Save" at bounding box center [641, 522] width 61 height 21
type input "AEROKNOW"
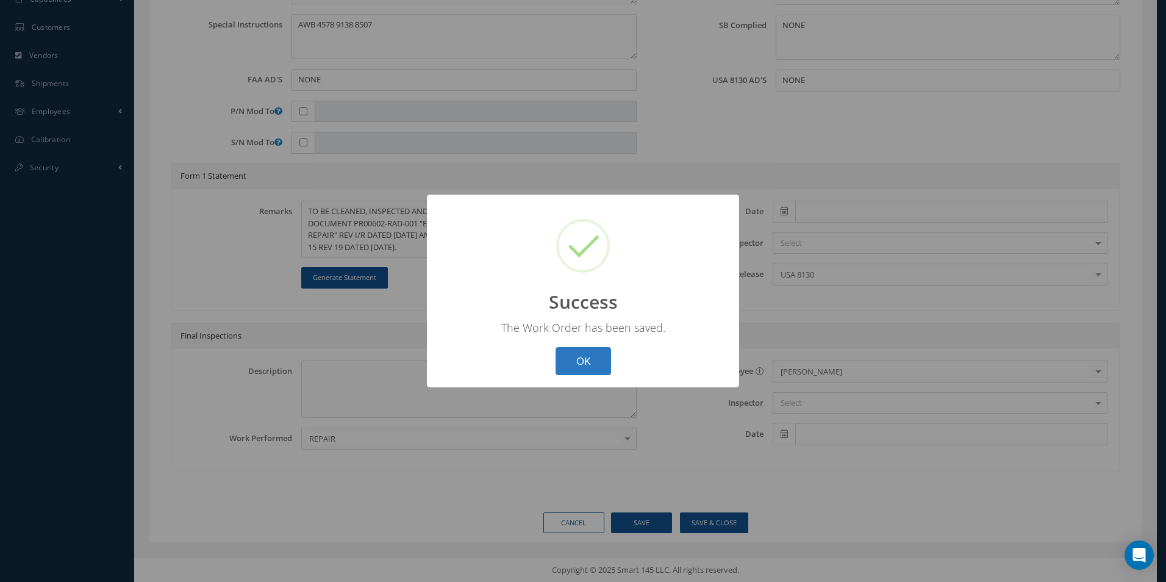
click at [576, 364] on button "OK" at bounding box center [583, 361] width 55 height 29
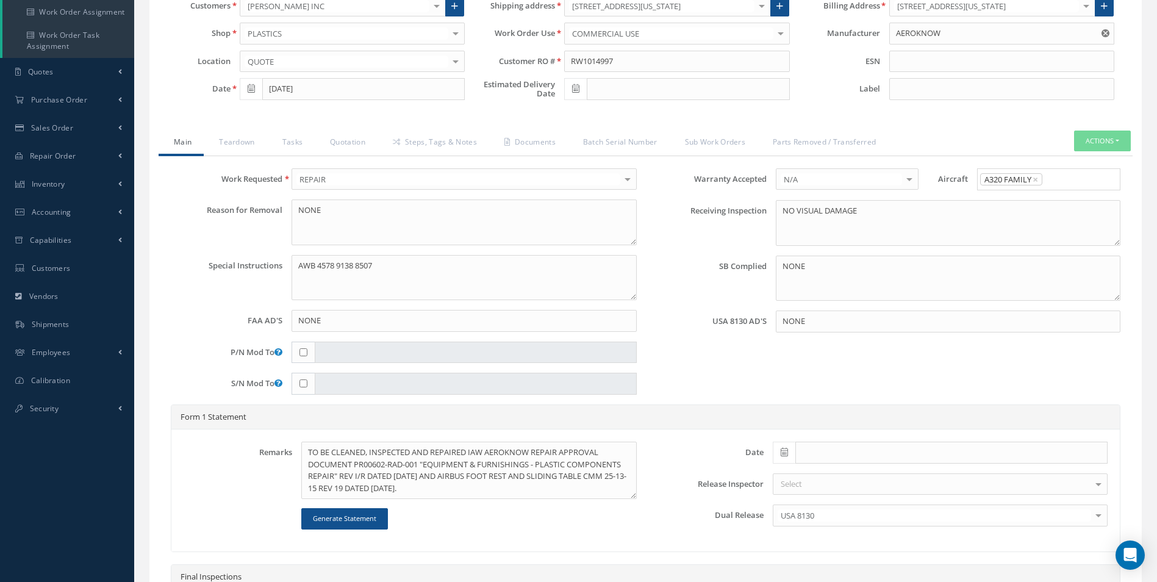
scroll to position [187, 0]
click at [1097, 146] on button "Actions" at bounding box center [1102, 144] width 57 height 21
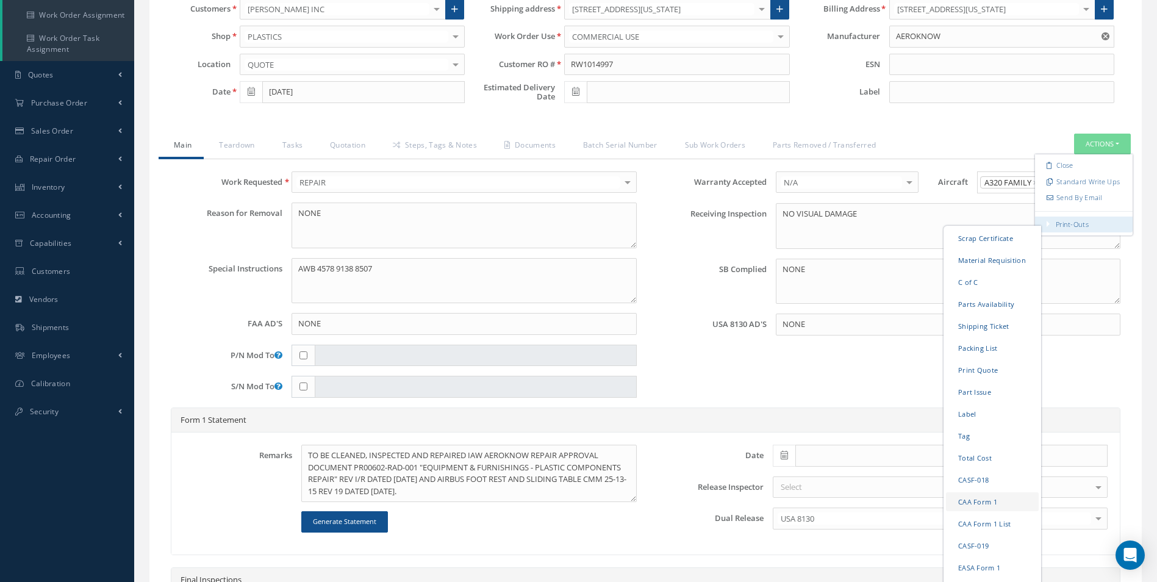
click at [974, 499] on link "CAA Form 1" at bounding box center [992, 501] width 93 height 19
click at [973, 567] on link "EASA Form 1" at bounding box center [992, 566] width 93 height 19
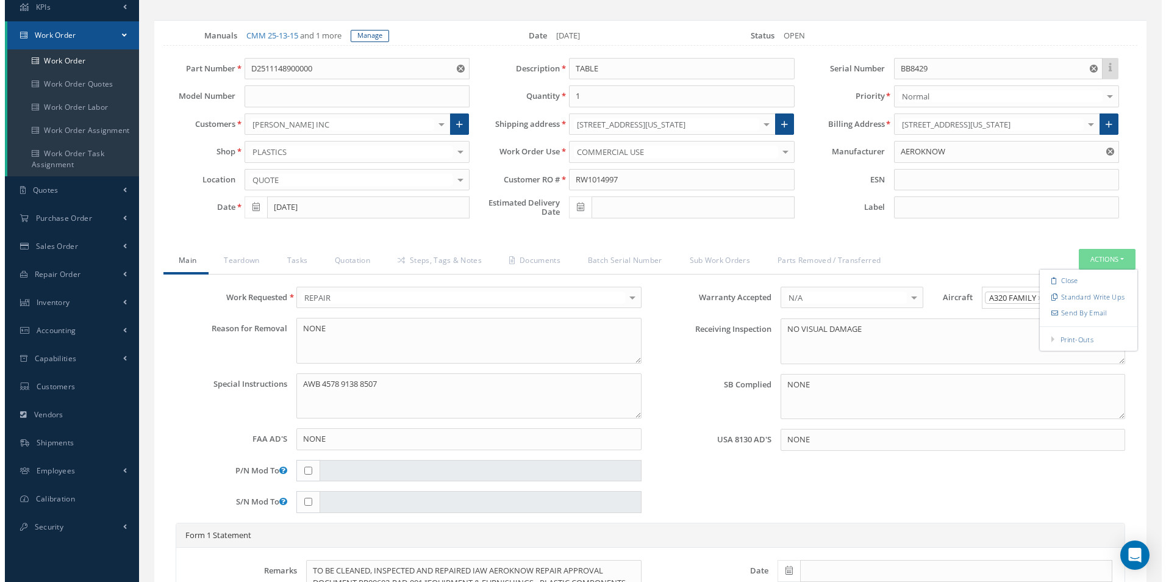
scroll to position [0, 0]
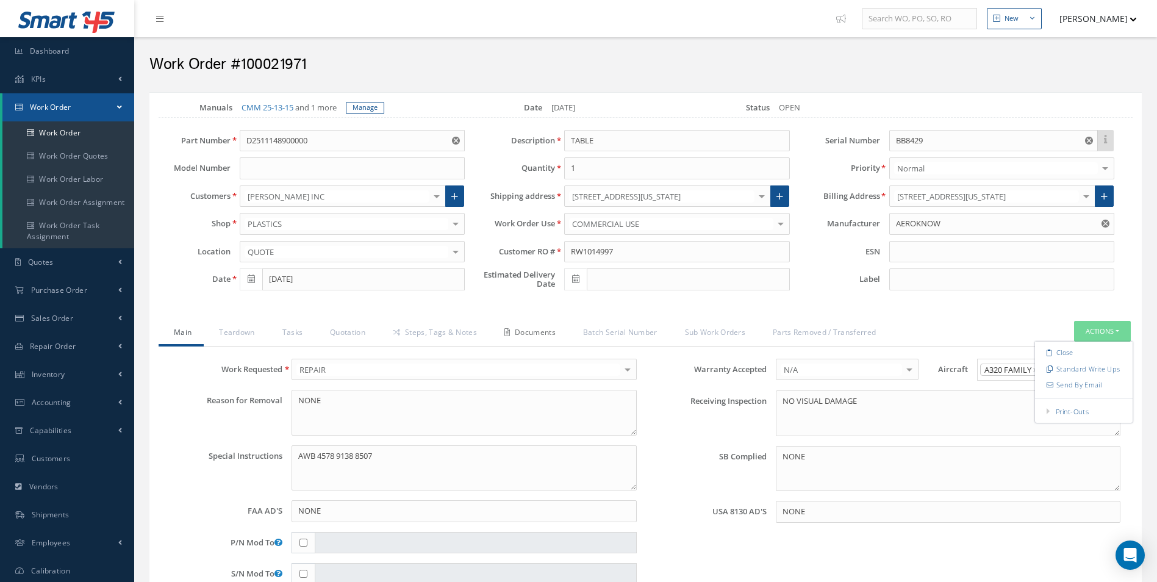
click at [541, 333] on link "Documents" at bounding box center [528, 334] width 79 height 26
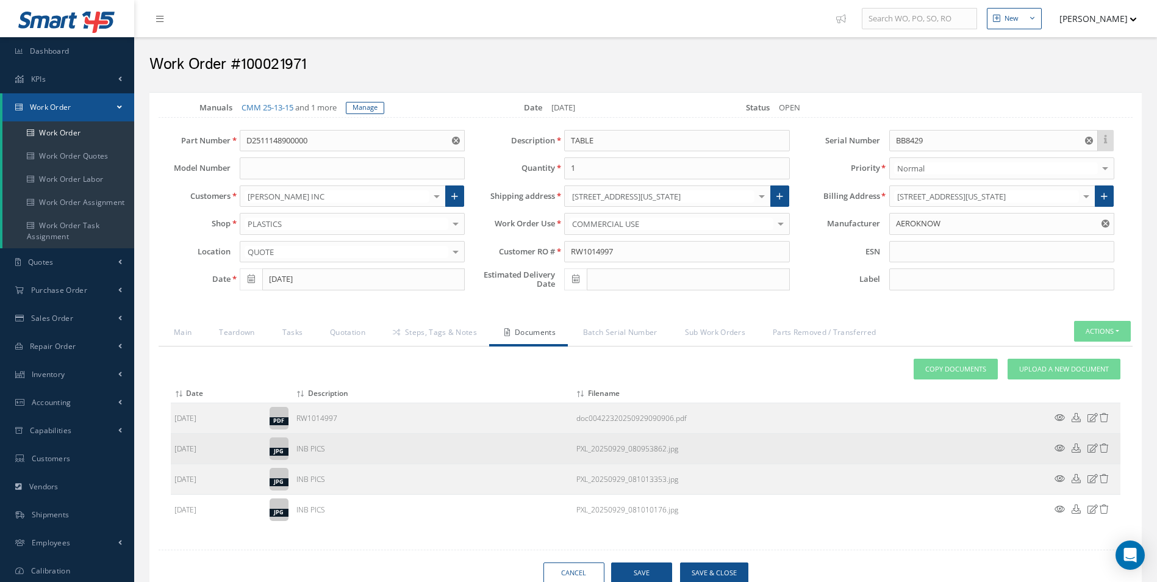
click at [1059, 448] on icon at bounding box center [1059, 447] width 10 height 9
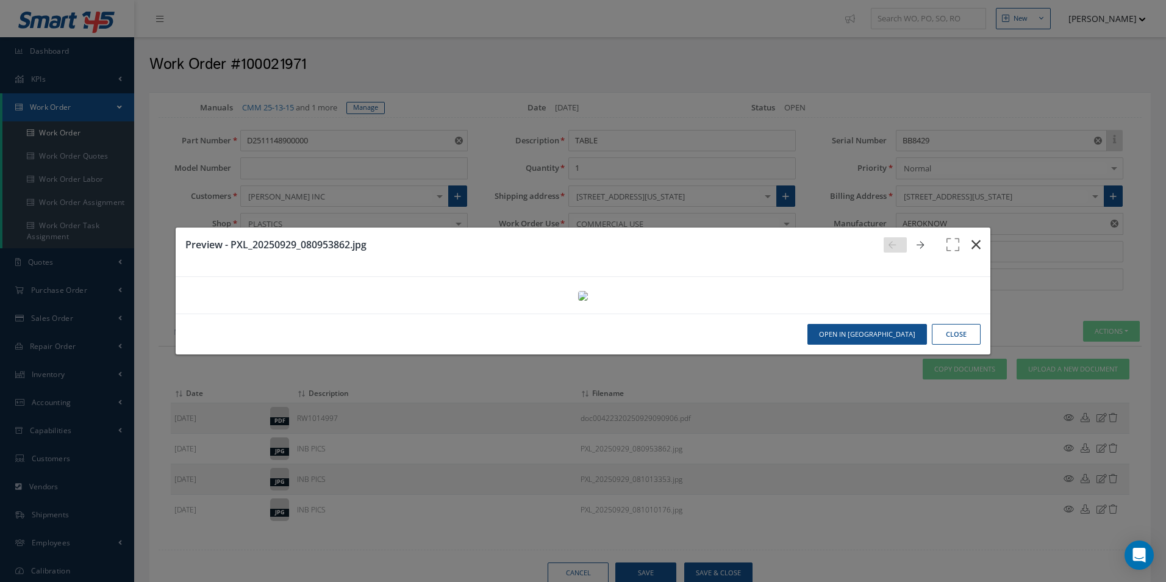
click at [972, 237] on icon "button" at bounding box center [976, 244] width 9 height 15
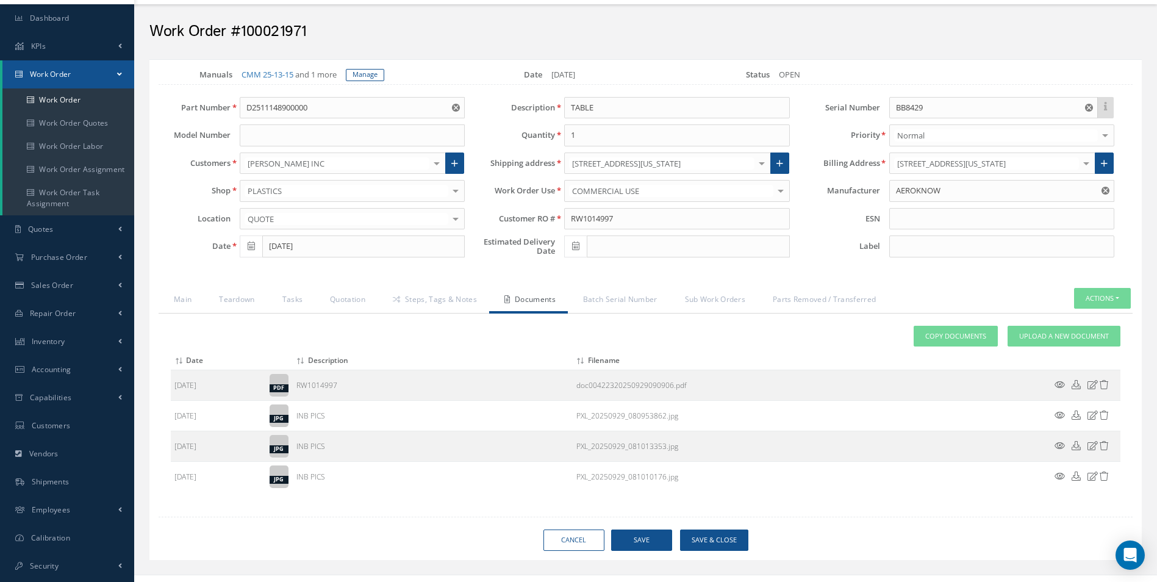
scroll to position [51, 0]
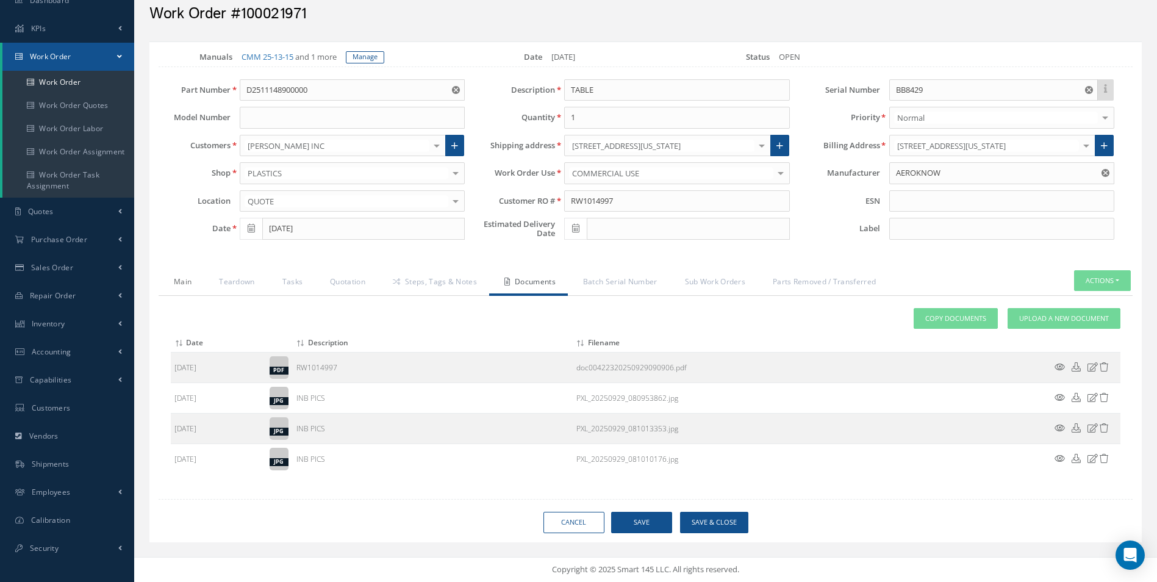
click at [181, 281] on link "Main" at bounding box center [181, 283] width 45 height 26
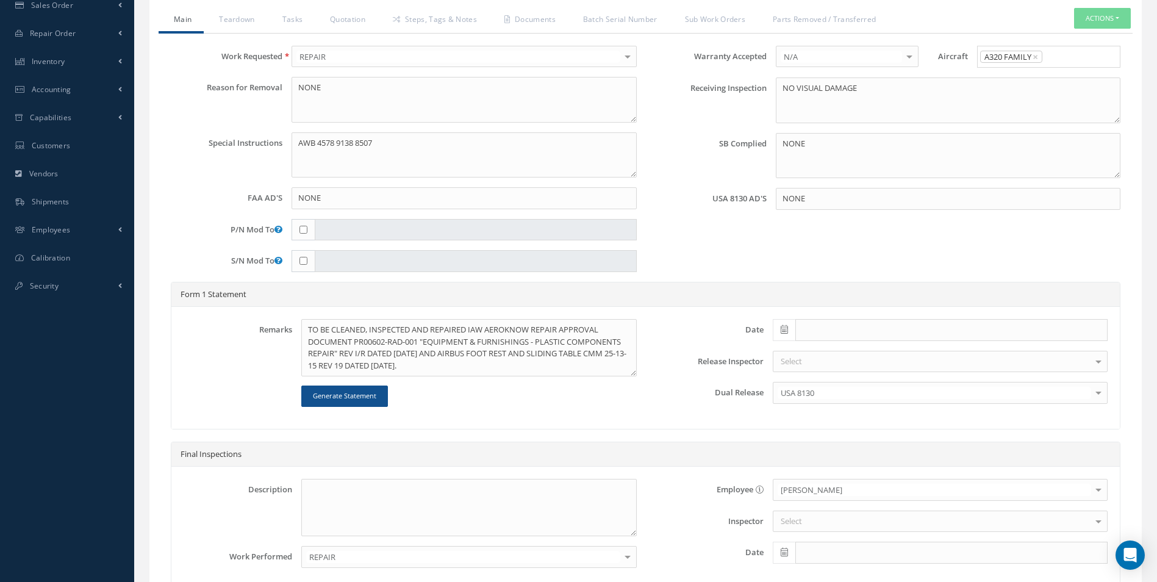
scroll to position [356, 0]
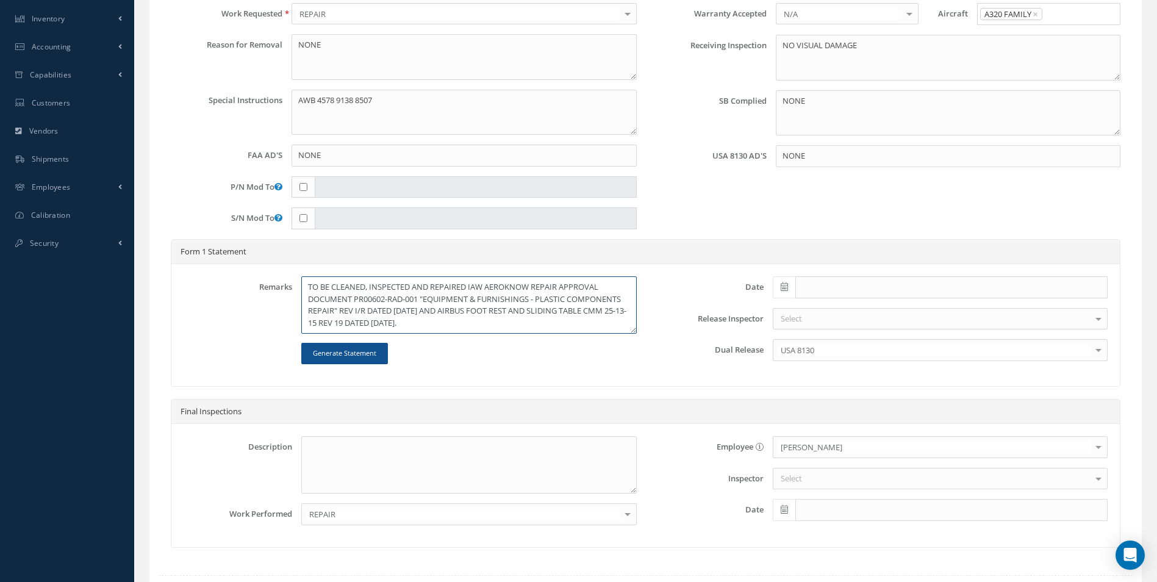
drag, startPoint x: 309, startPoint y: 287, endPoint x: 485, endPoint y: 318, distance: 178.4
click at [485, 318] on textarea "TO BE CLEANED, INSPECTED AND REPAIRED IAW AEROKNOW REPAIR APPROVAL DOCUMENT PR0…" at bounding box center [468, 304] width 335 height 57
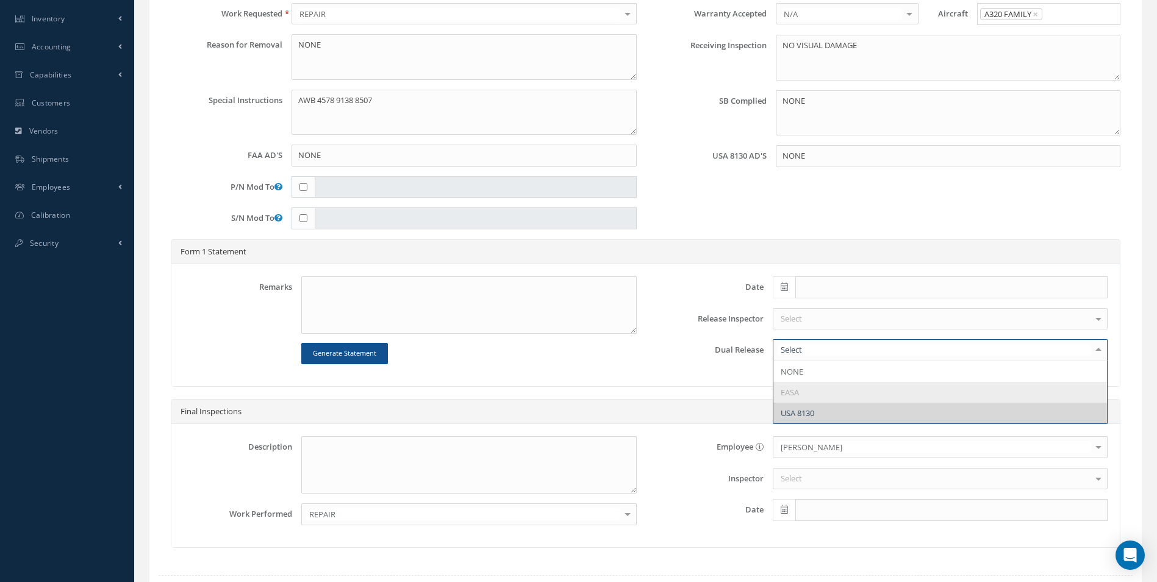
click at [1098, 354] on div at bounding box center [1098, 350] width 17 height 20
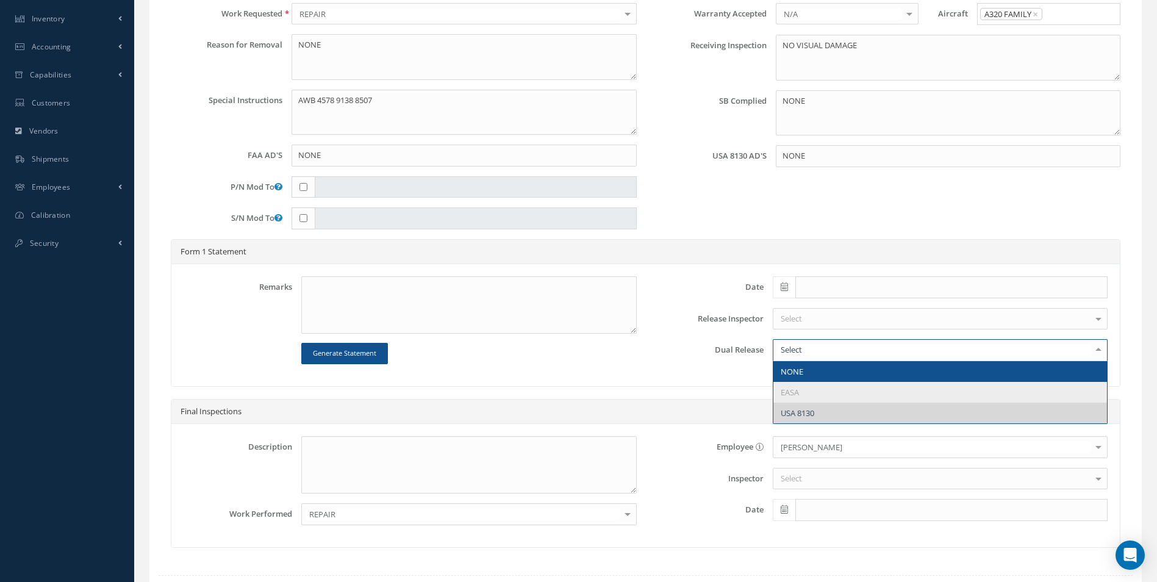
click at [878, 377] on span "NONE" at bounding box center [940, 371] width 334 height 21
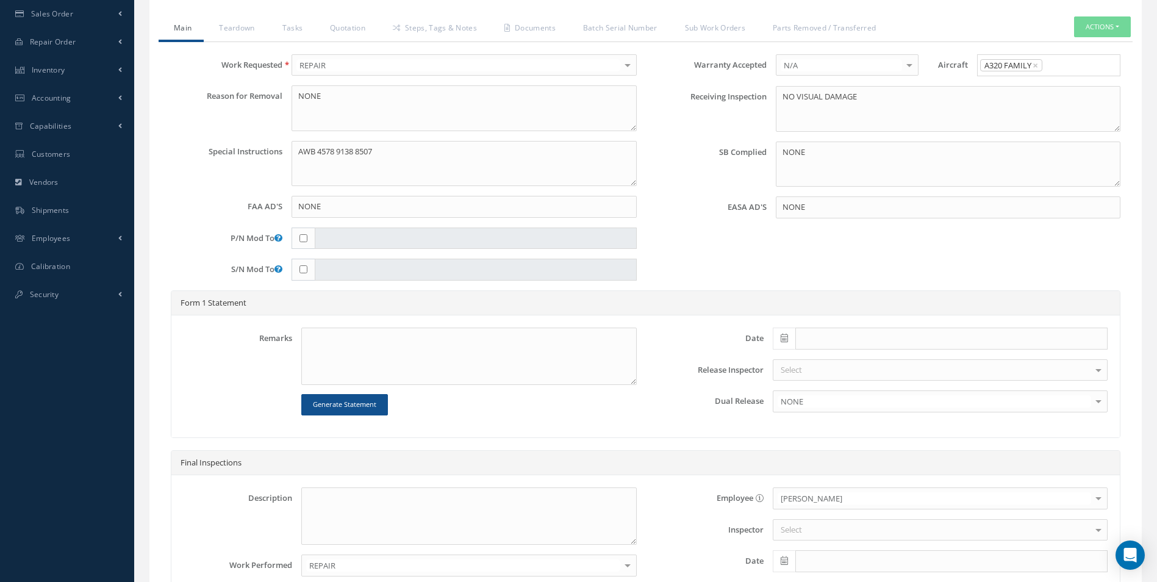
scroll to position [234, 0]
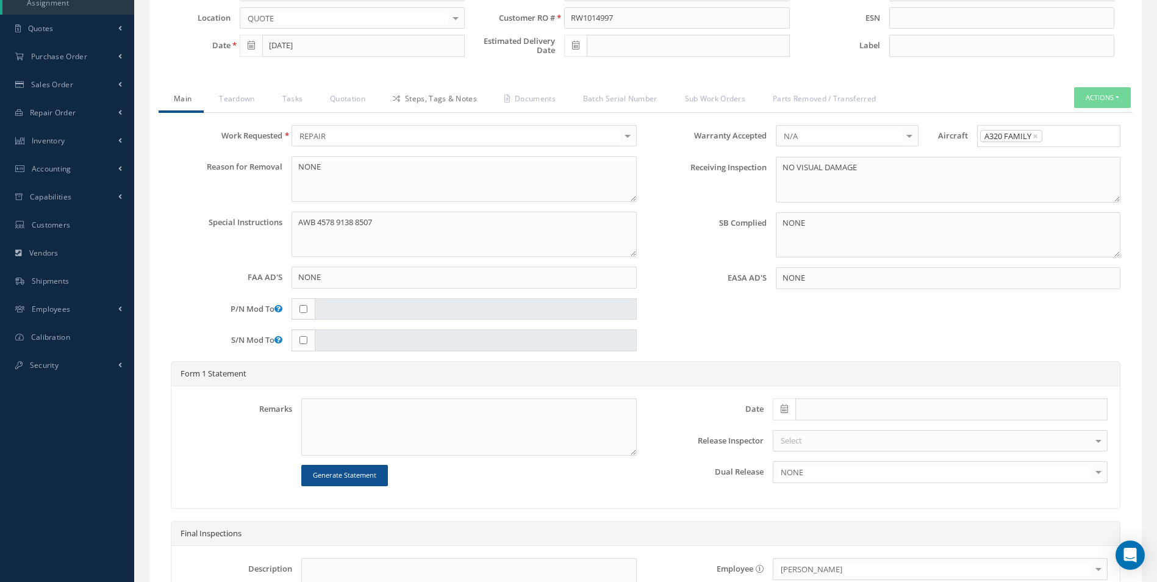
click at [443, 98] on link "Steps, Tags & Notes" at bounding box center [434, 100] width 112 height 26
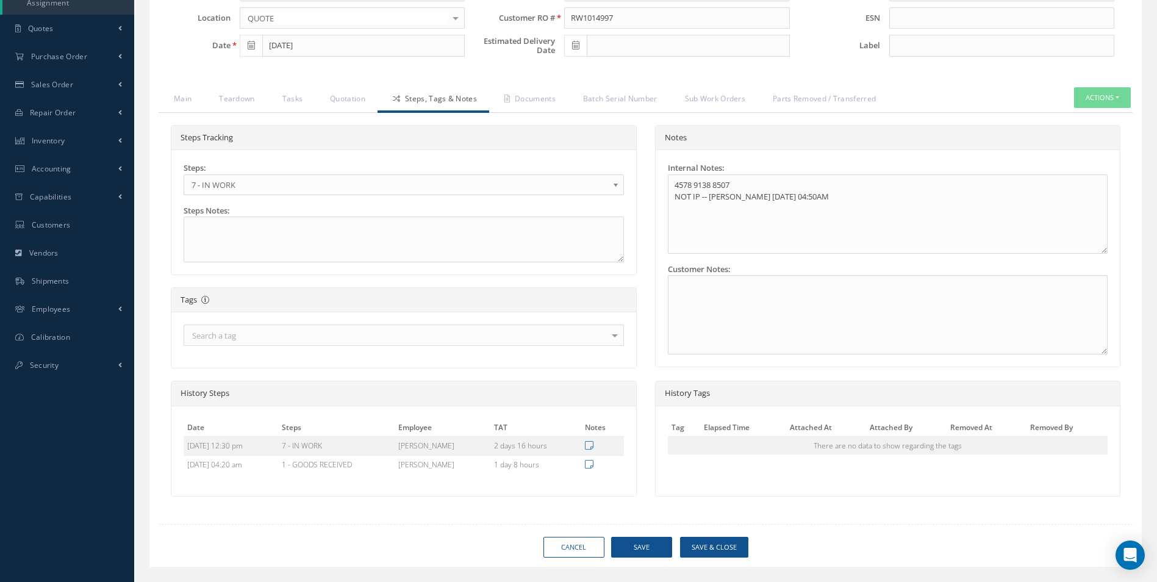
click at [613, 187] on b at bounding box center [617, 188] width 11 height 20
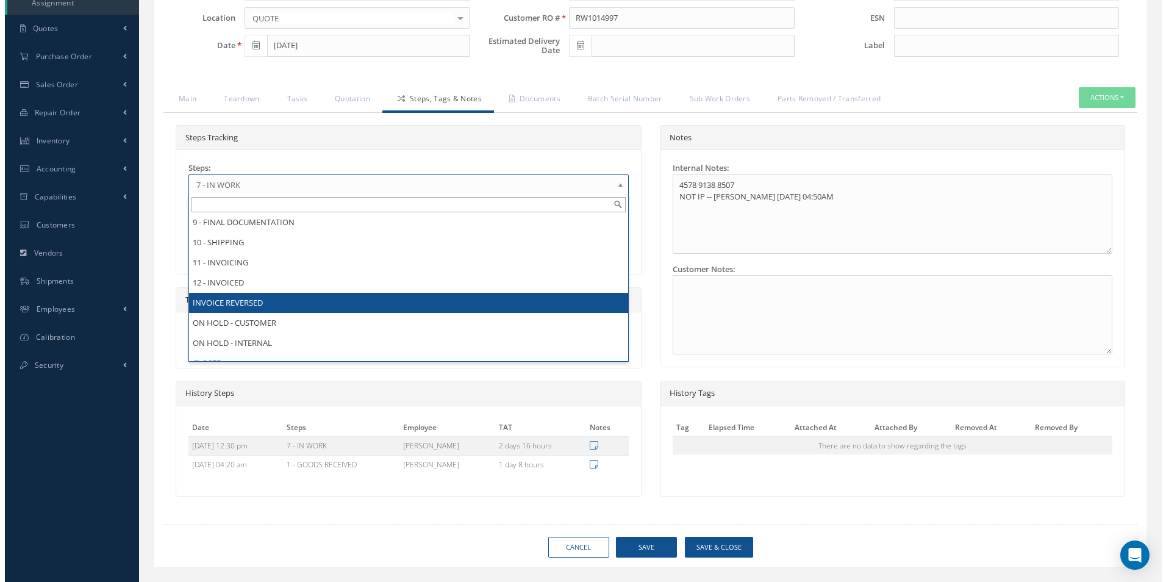
scroll to position [183, 0]
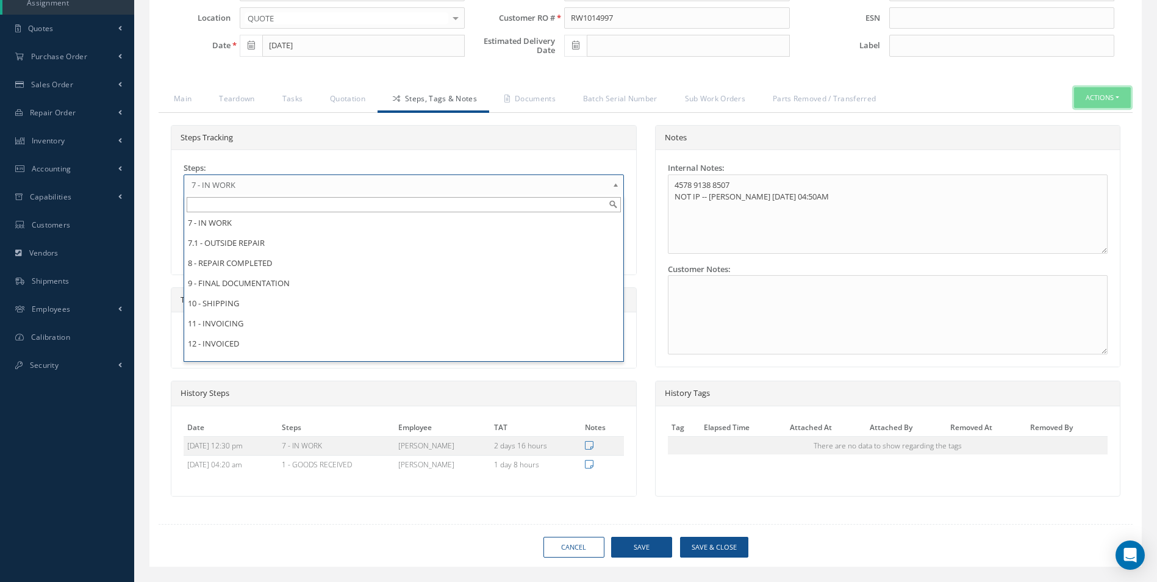
click at [1084, 98] on button "Actions" at bounding box center [1102, 97] width 57 height 21
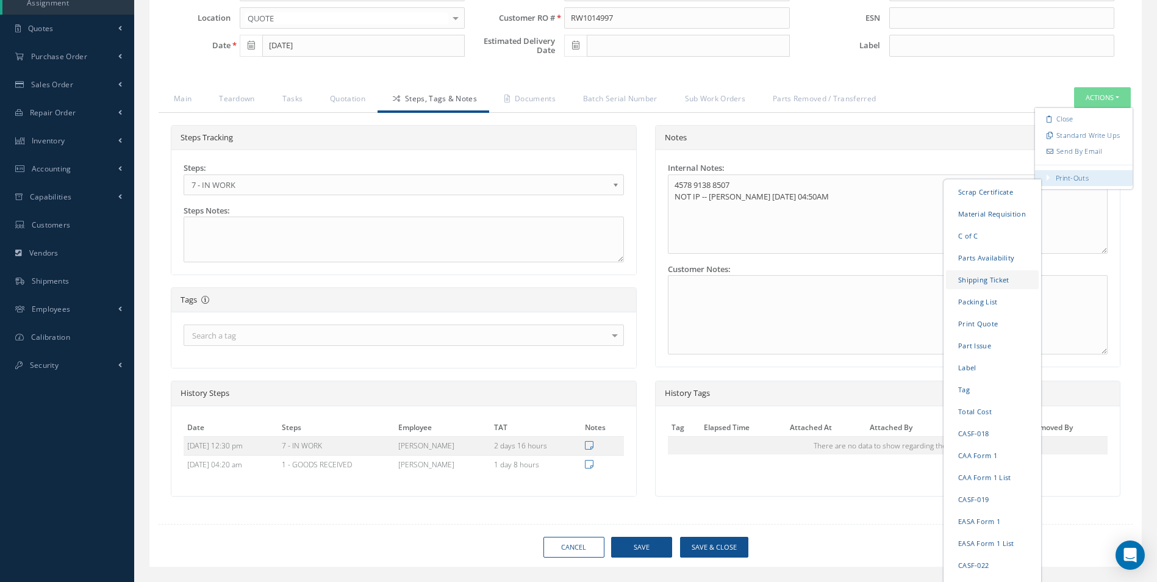
click at [976, 282] on link "Shipping Ticket" at bounding box center [992, 279] width 93 height 19
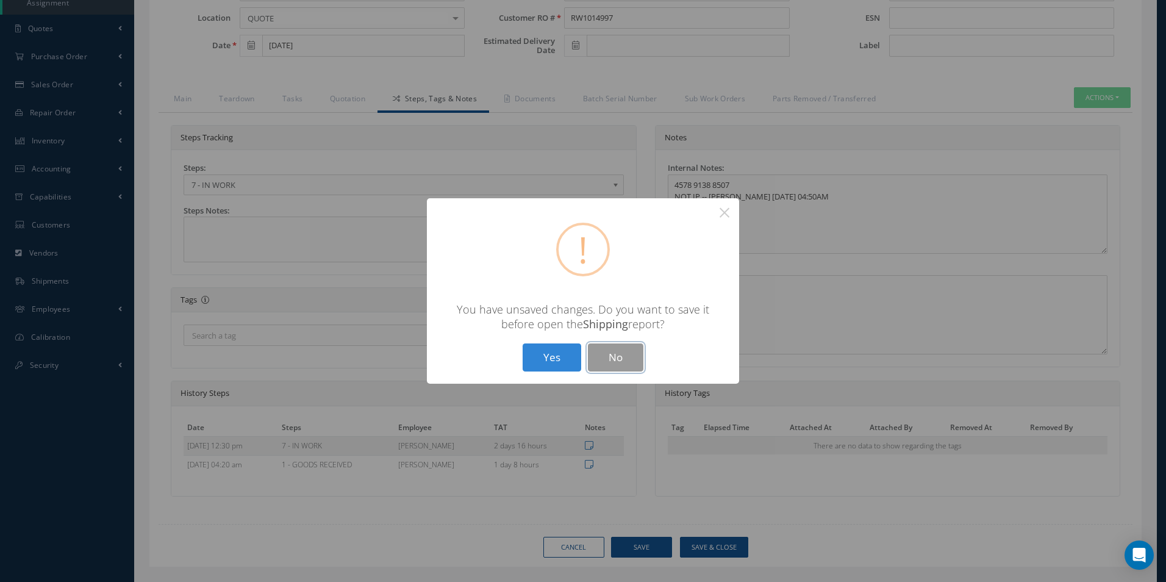
click at [623, 362] on button "No" at bounding box center [615, 357] width 55 height 29
